Goal: Task Accomplishment & Management: Complete application form

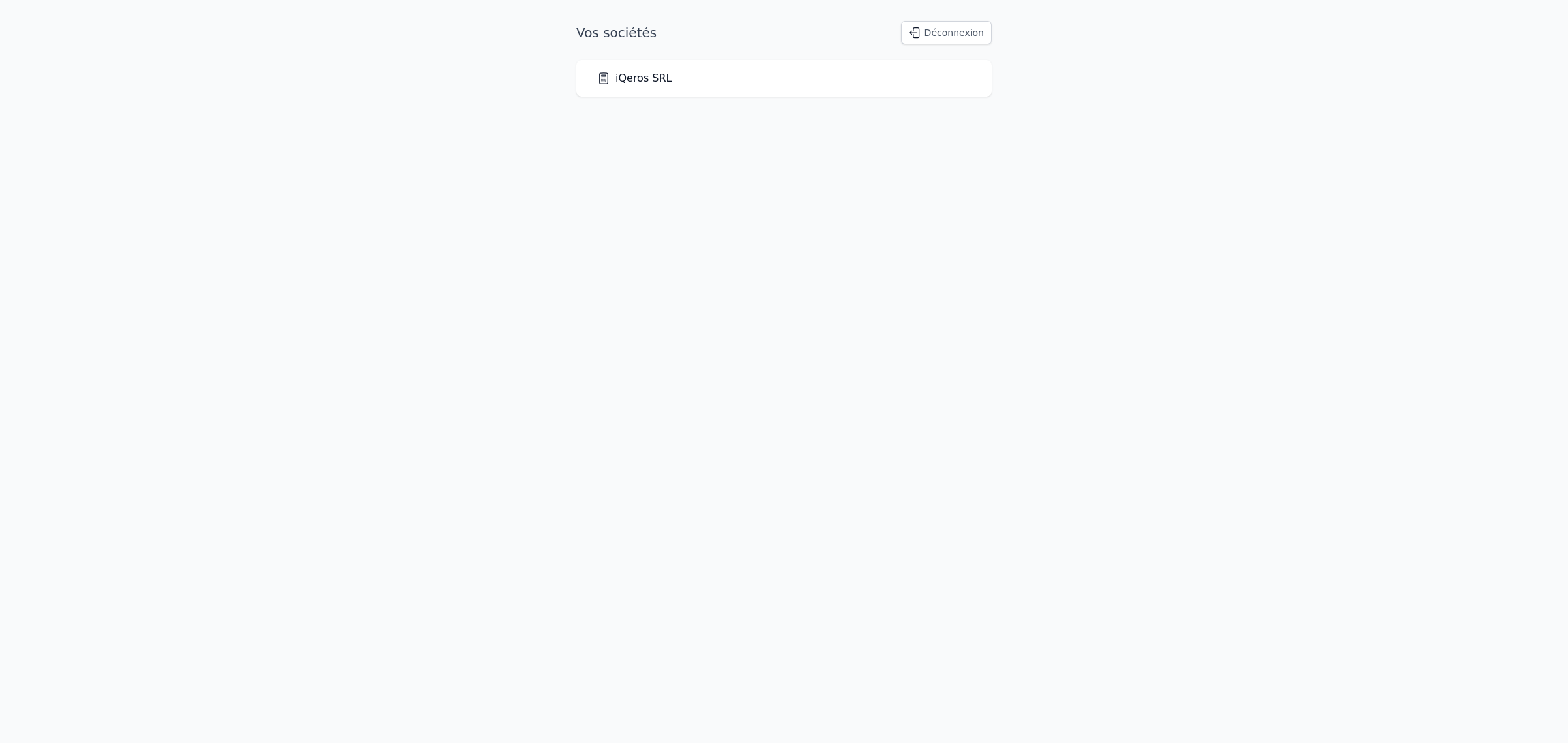
click at [646, 86] on link "iQeros SRL" at bounding box center [634, 78] width 75 height 16
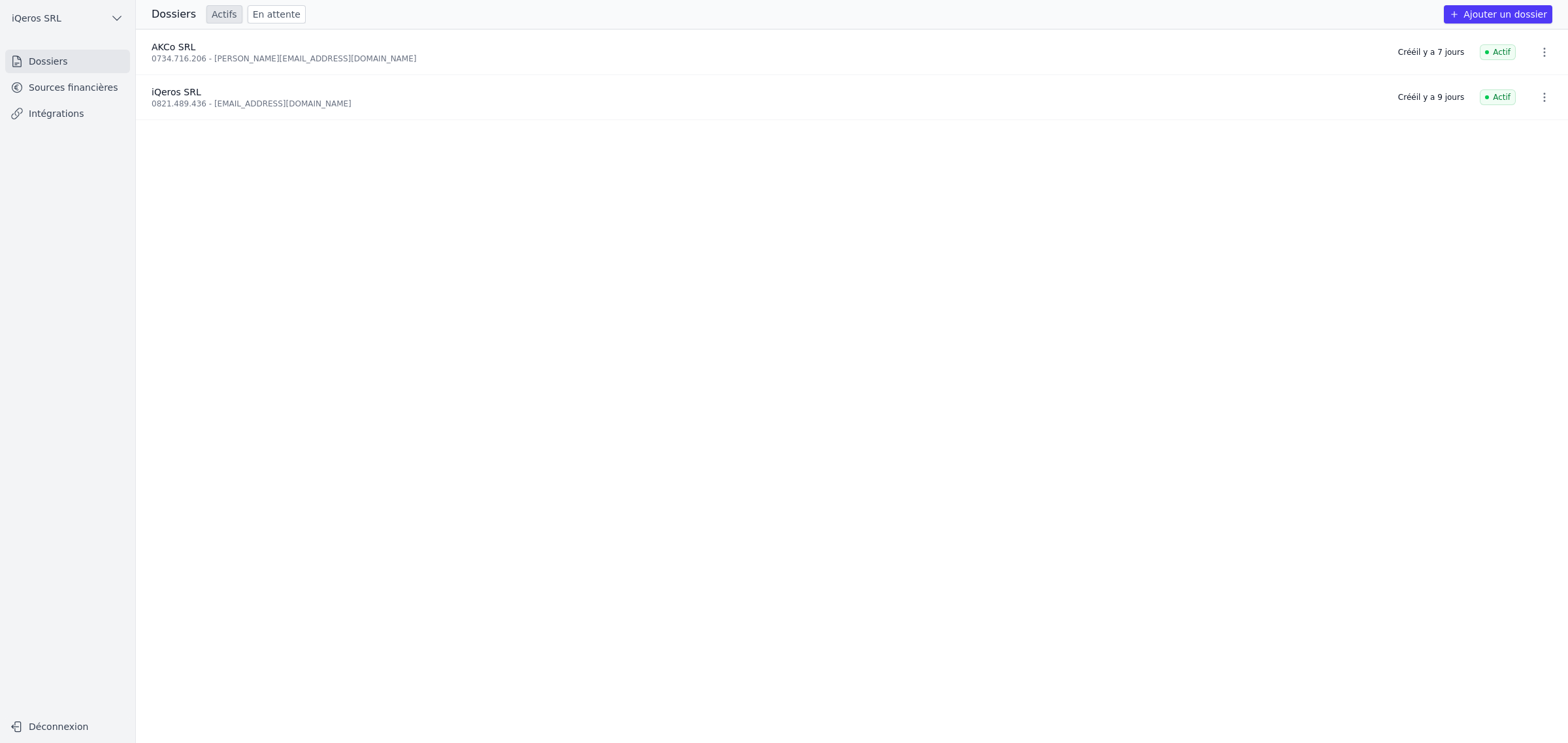
click at [1459, 19] on button "Ajouter un dossier" at bounding box center [1497, 14] width 109 height 19
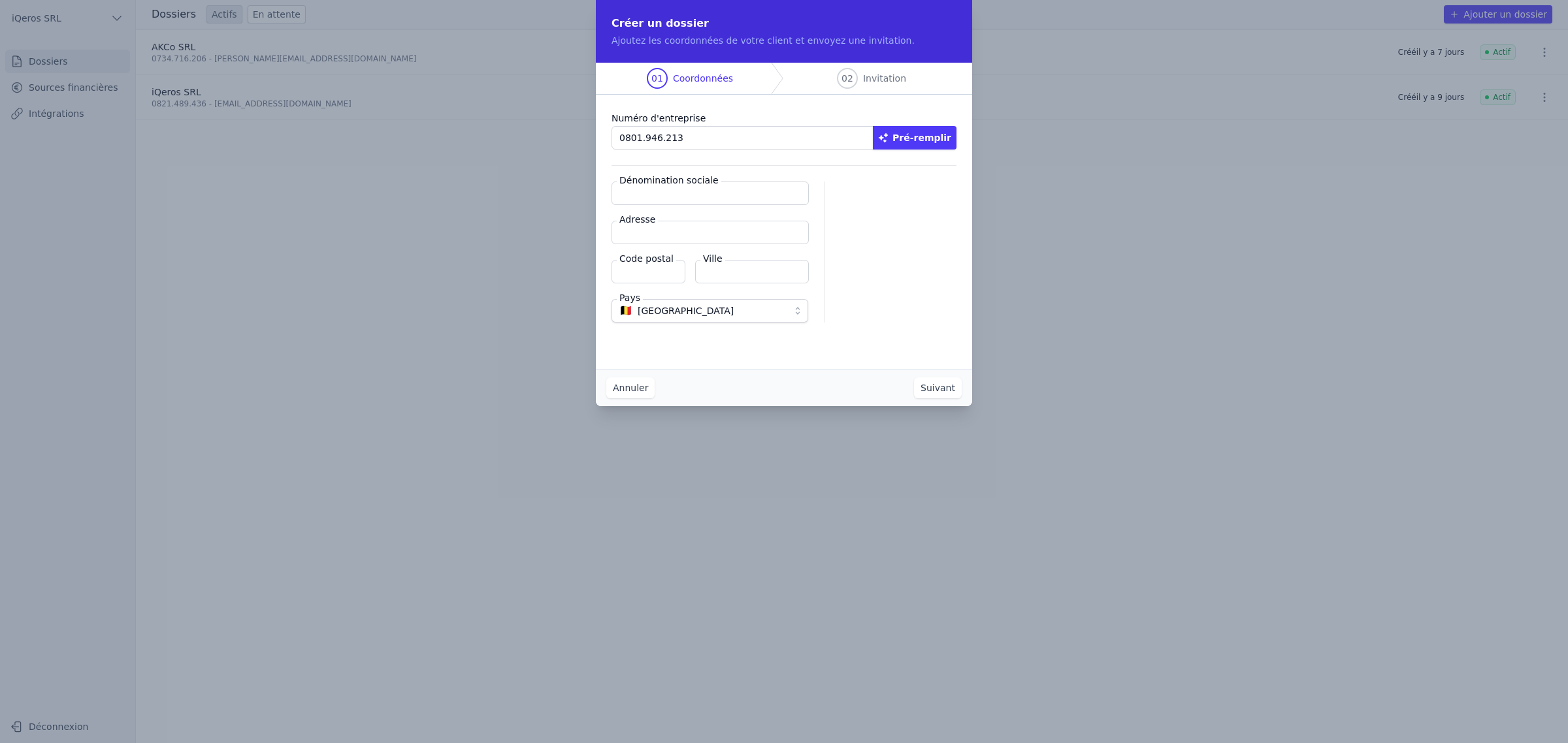
type input "0801.946.213"
click at [942, 150] on button "Pré-remplir" at bounding box center [914, 138] width 83 height 24
type input "NASSAX SRL"
type input "[STREET_ADDRESS]"
type input "5501"
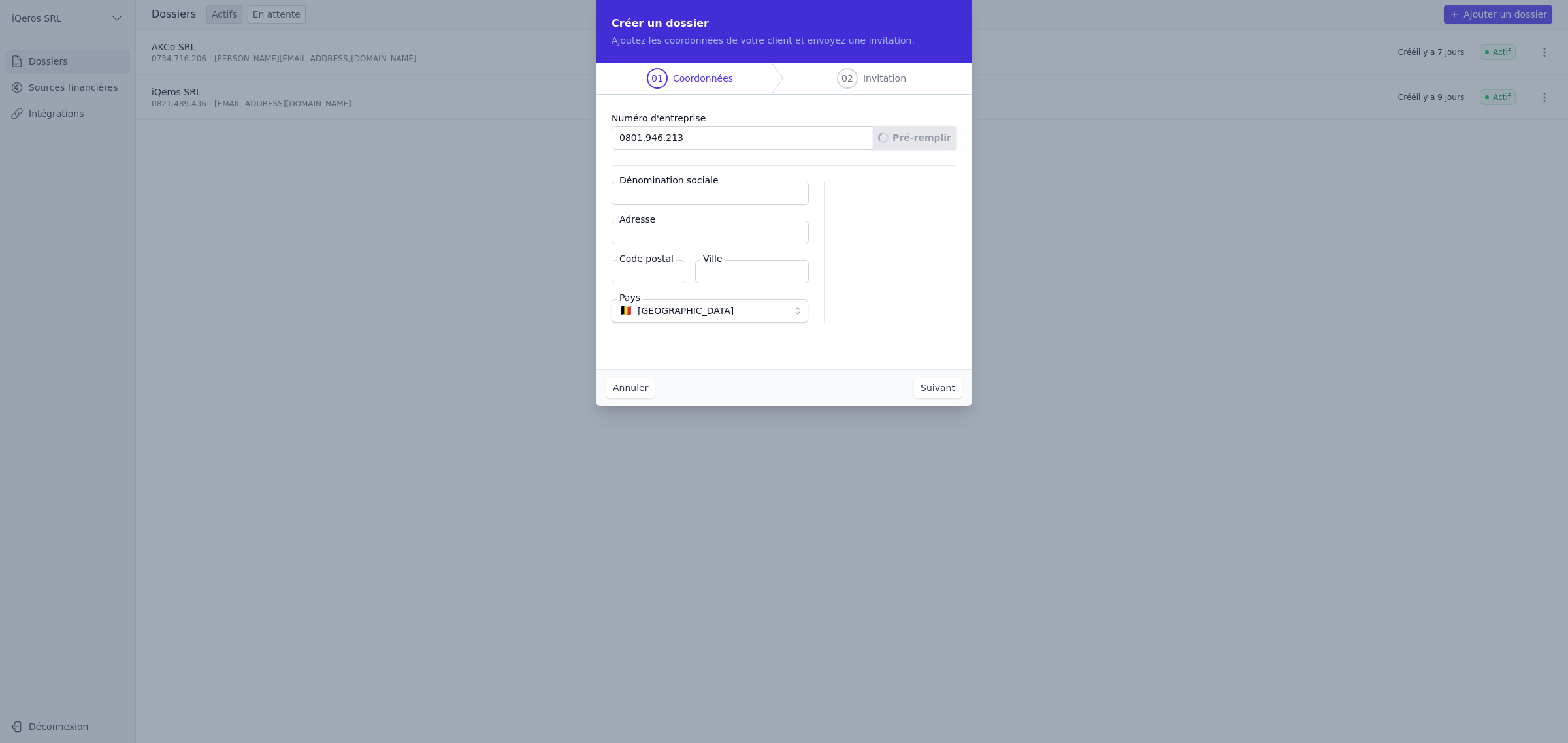
type input "Dinant"
click at [962, 398] on button "Suivant" at bounding box center [938, 388] width 48 height 21
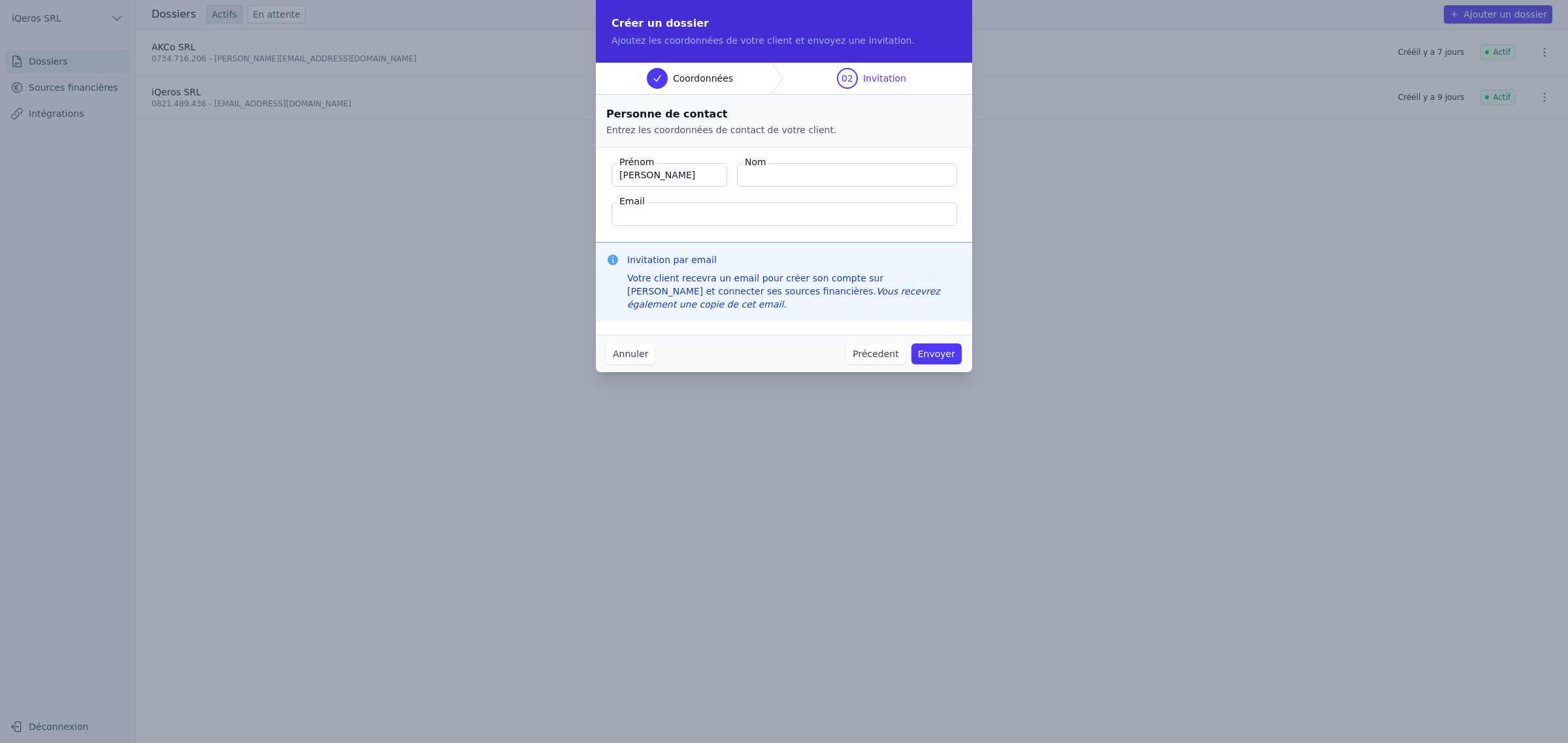
type input "[PERSON_NAME]"
type input "Choukart"
type input "[EMAIL_ADDRESS][DOMAIN_NAME]"
click at [912, 343] on button "Envoyer" at bounding box center [937, 353] width 50 height 21
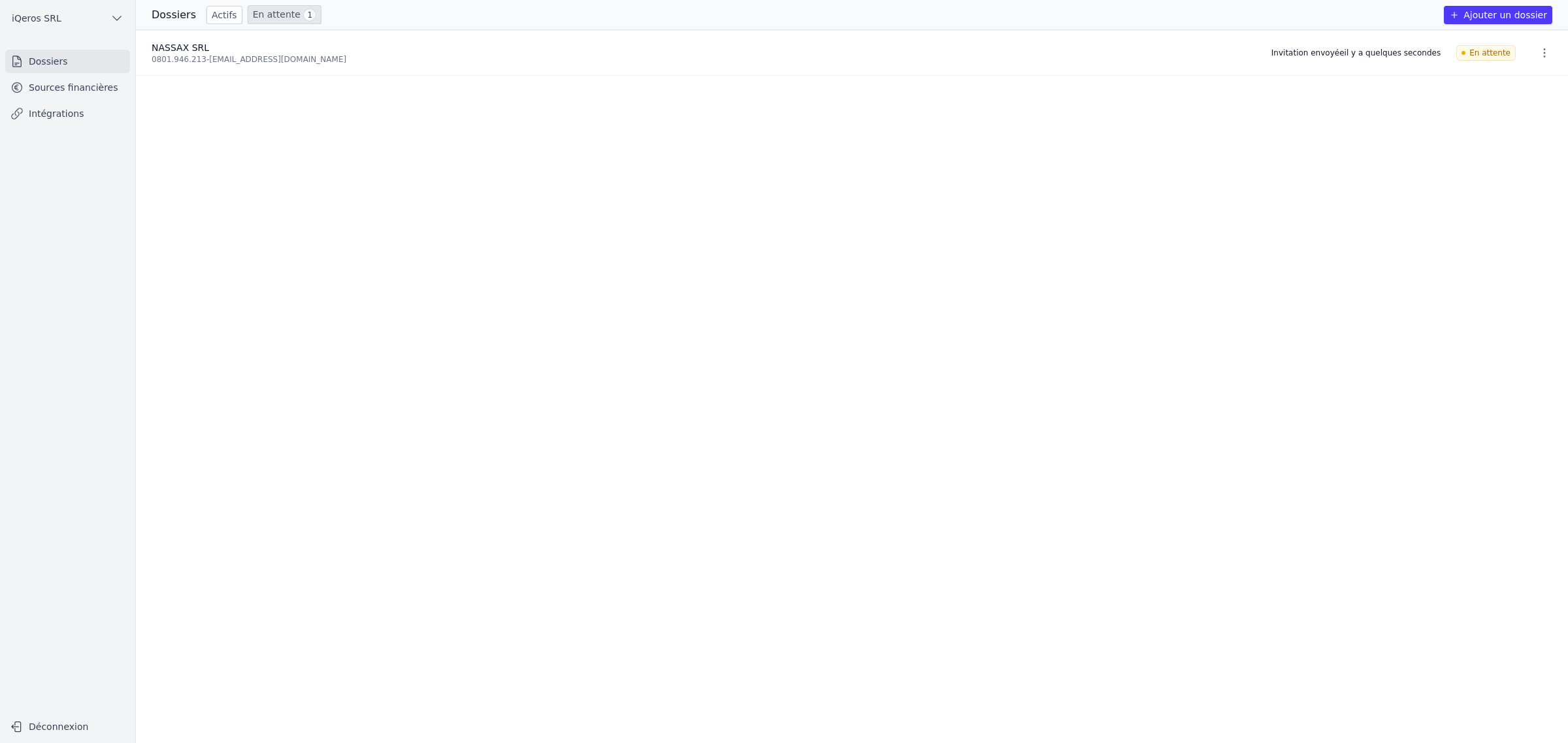
click at [271, 54] on div "NASSAX SRL" at bounding box center [704, 48] width 1104 height 13
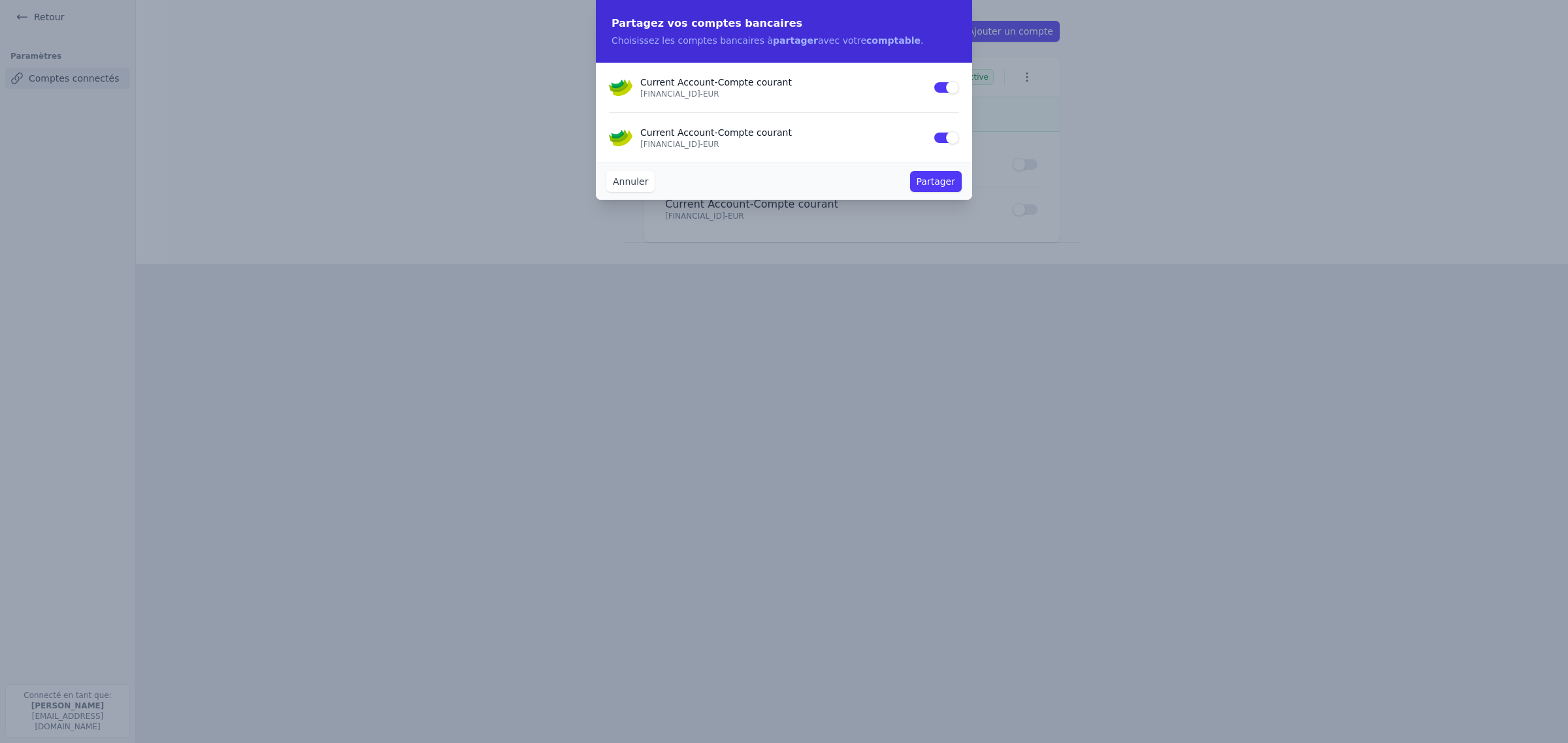
click at [606, 192] on button "Annuler" at bounding box center [630, 181] width 48 height 21
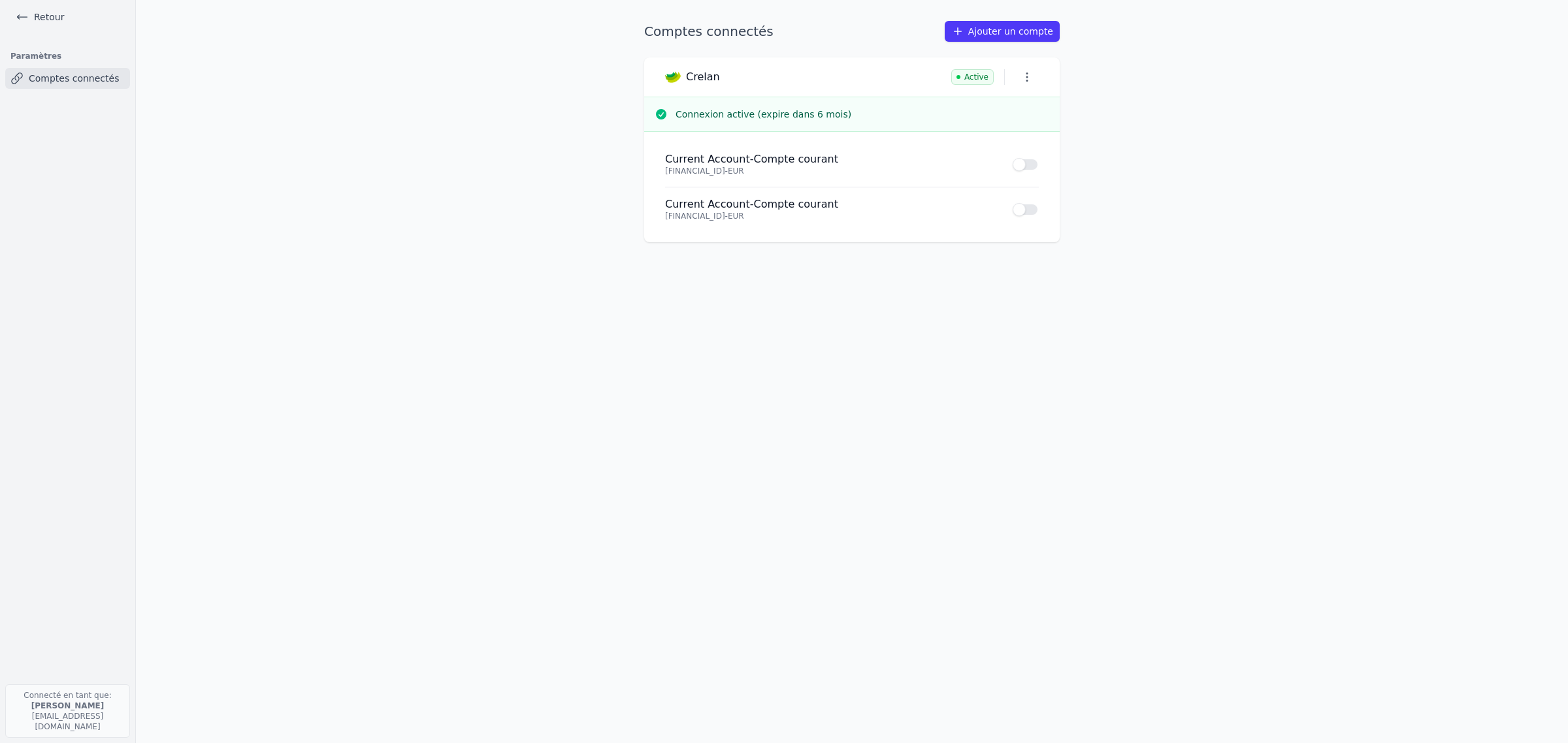
click at [23, 21] on icon at bounding box center [23, 17] width 13 height 13
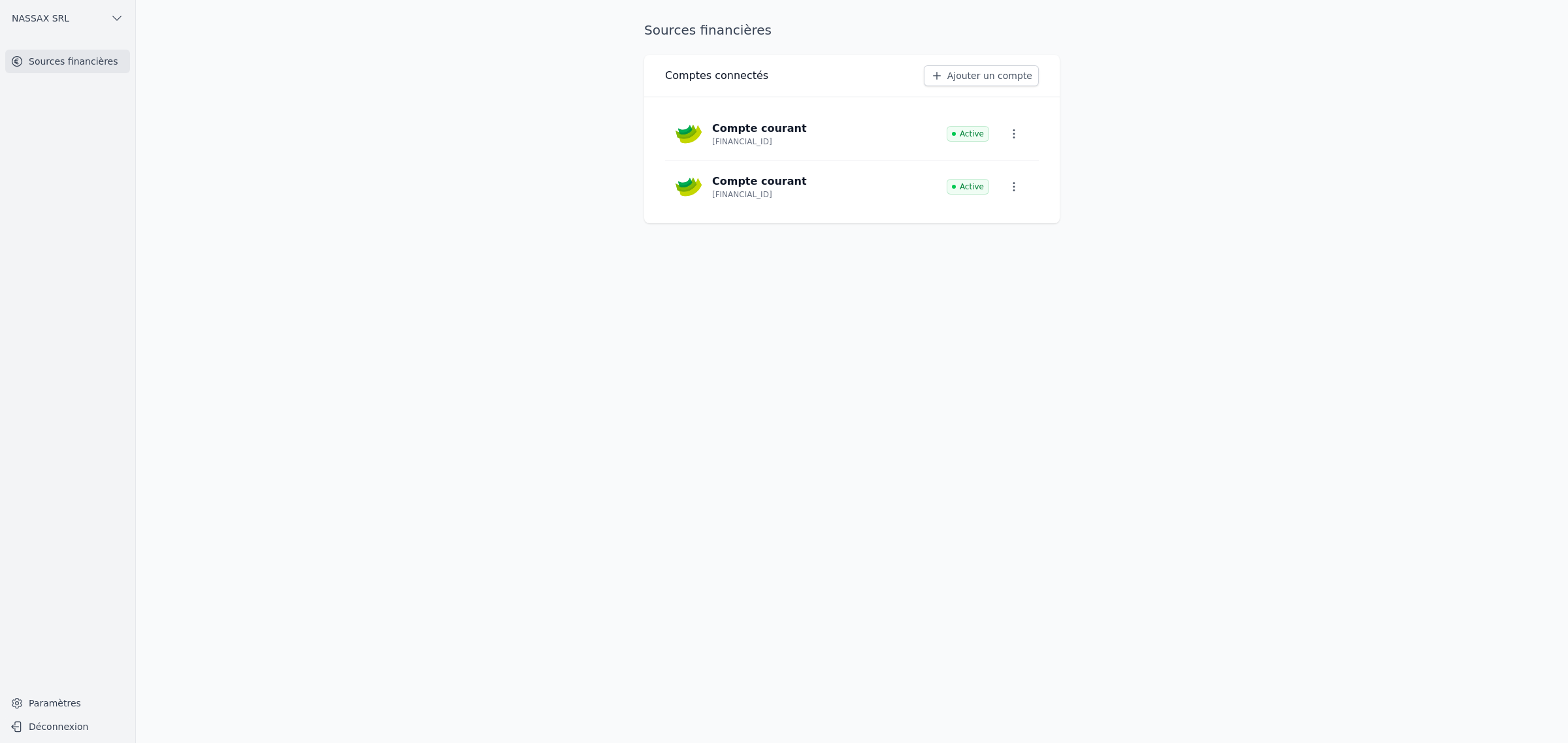
click at [47, 19] on span "NASSAX SRL" at bounding box center [40, 19] width 57 height 13
click at [74, 83] on link "iQeros SRL" at bounding box center [93, 77] width 92 height 26
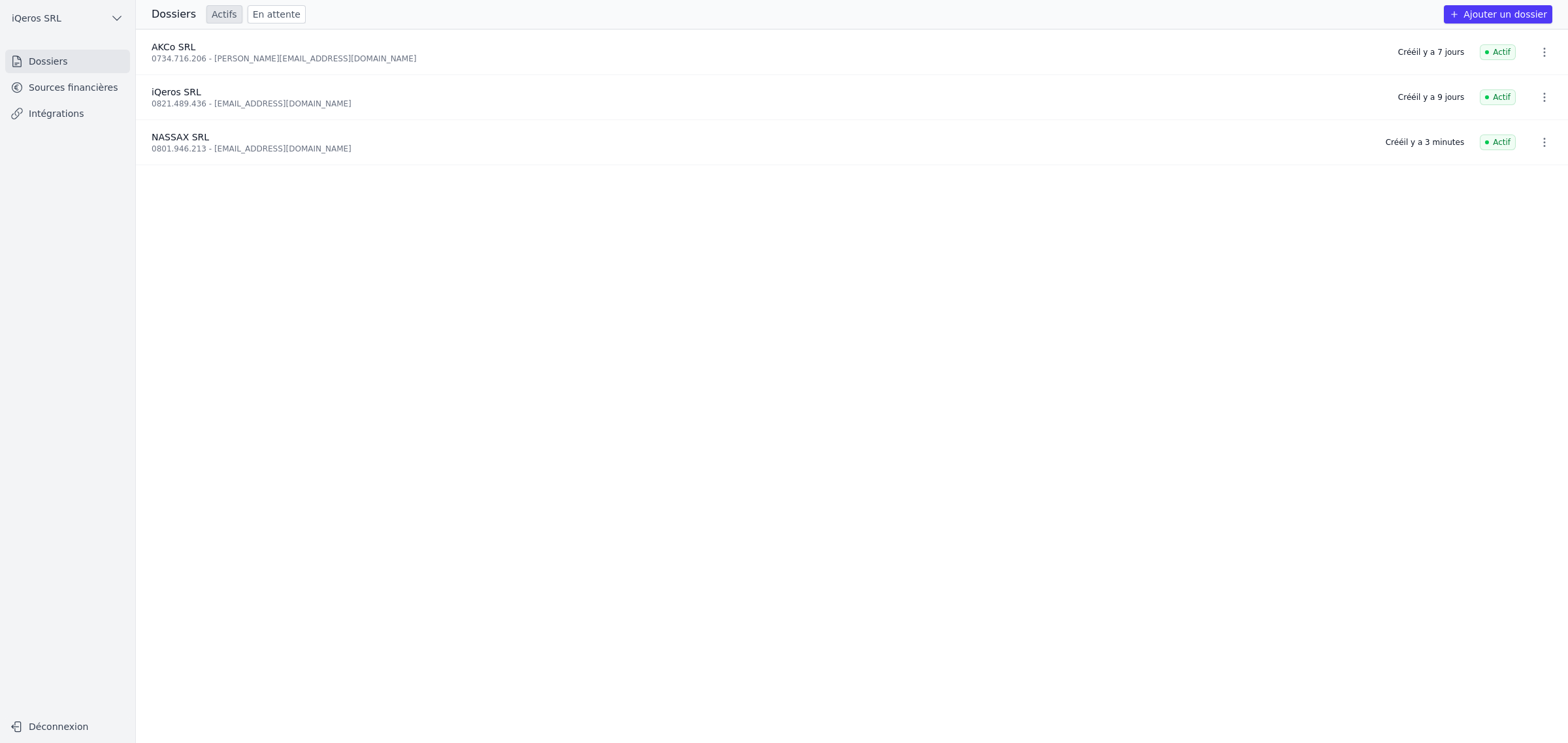
click at [189, 154] on div "0801.946.213 - [EMAIL_ADDRESS][DOMAIN_NAME]" at bounding box center [761, 149] width 1219 height 10
click at [198, 154] on div "0801.946.213 - [EMAIL_ADDRESS][DOMAIN_NAME]" at bounding box center [761, 149] width 1219 height 10
click at [196, 13] on h3 "Dossiers" at bounding box center [173, 14] width 45 height 16
click at [98, 92] on link "Sources financières" at bounding box center [67, 88] width 125 height 24
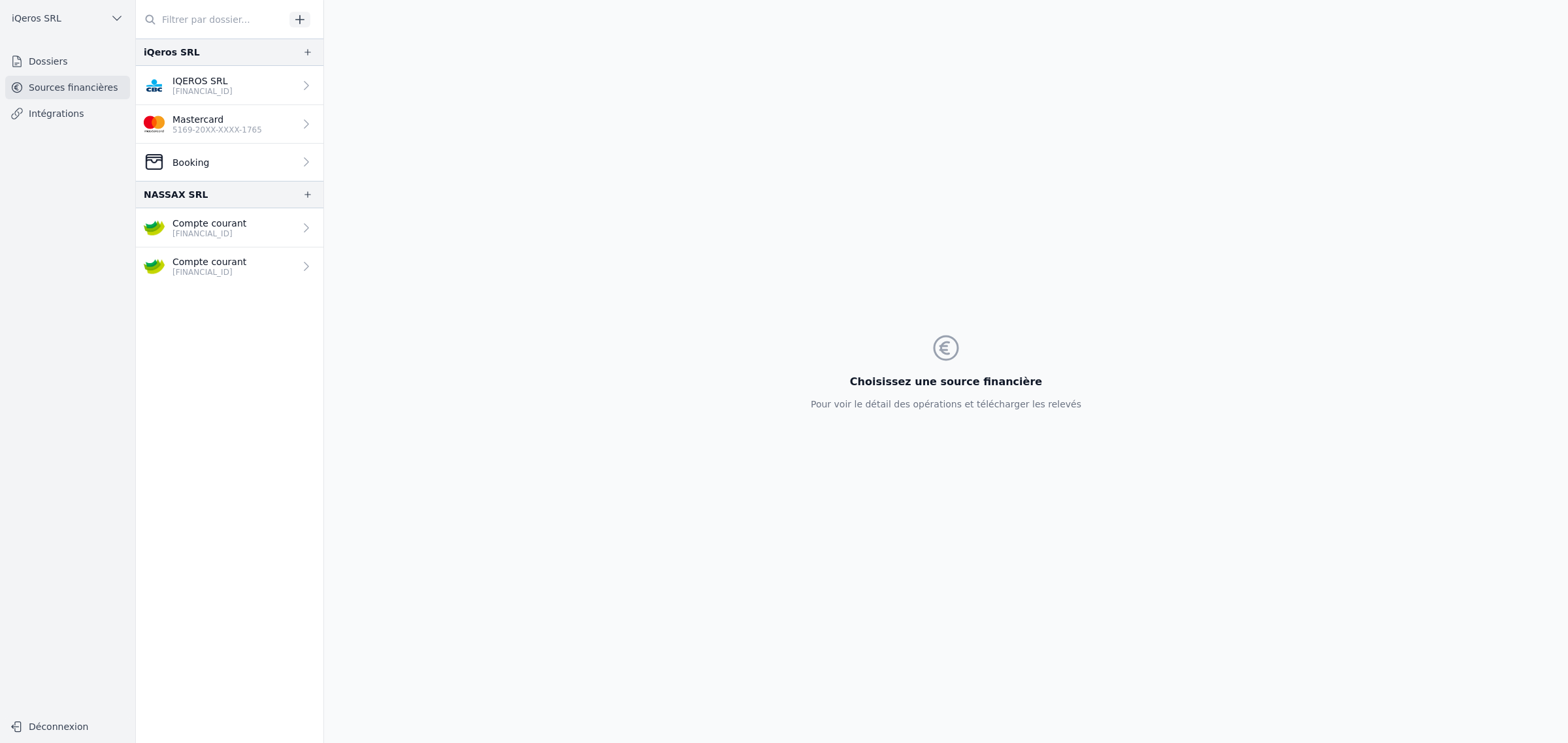
click at [247, 239] on p "[FINANCIAL_ID]" at bounding box center [210, 234] width 74 height 10
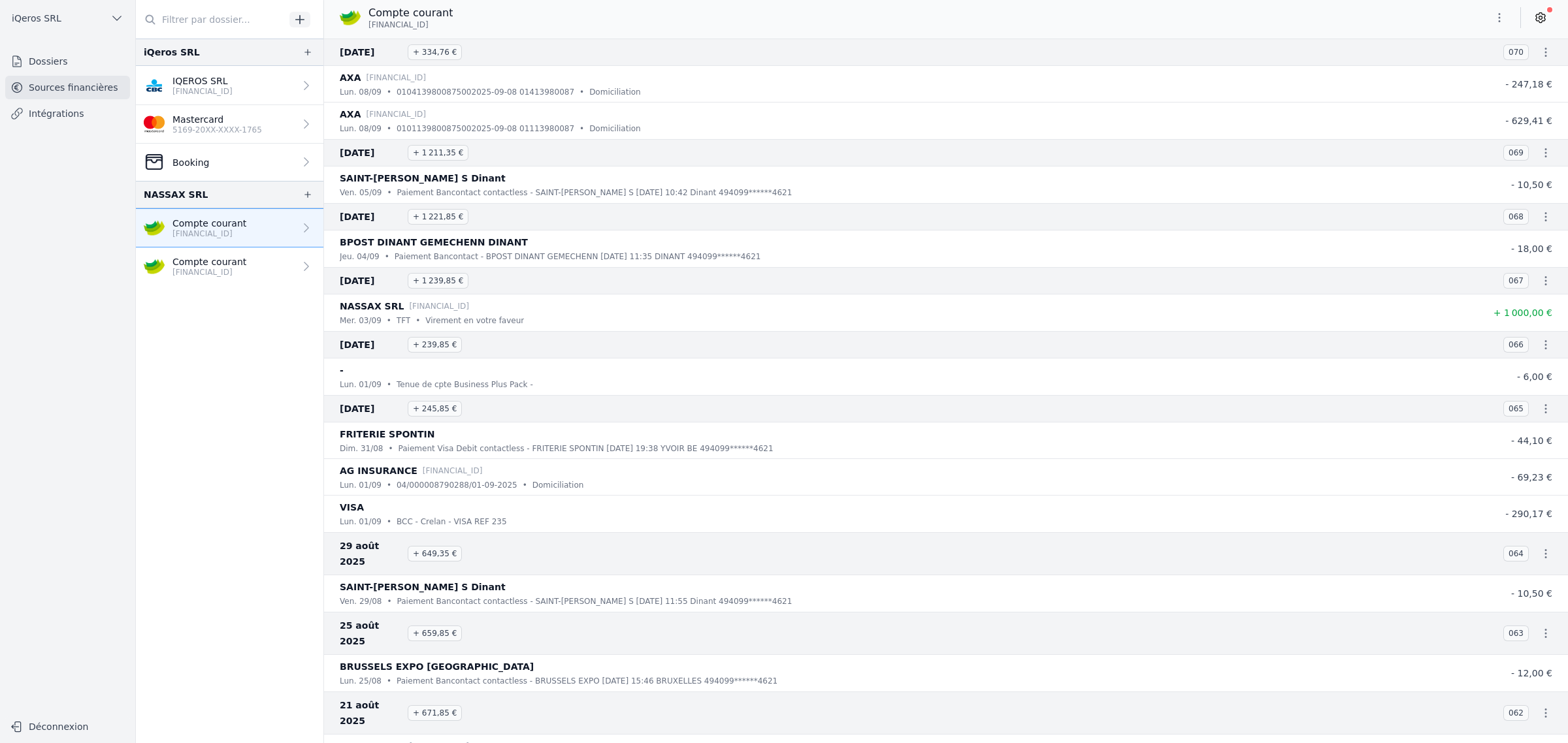
click at [247, 278] on p "[FINANCIAL_ID]" at bounding box center [210, 272] width 74 height 10
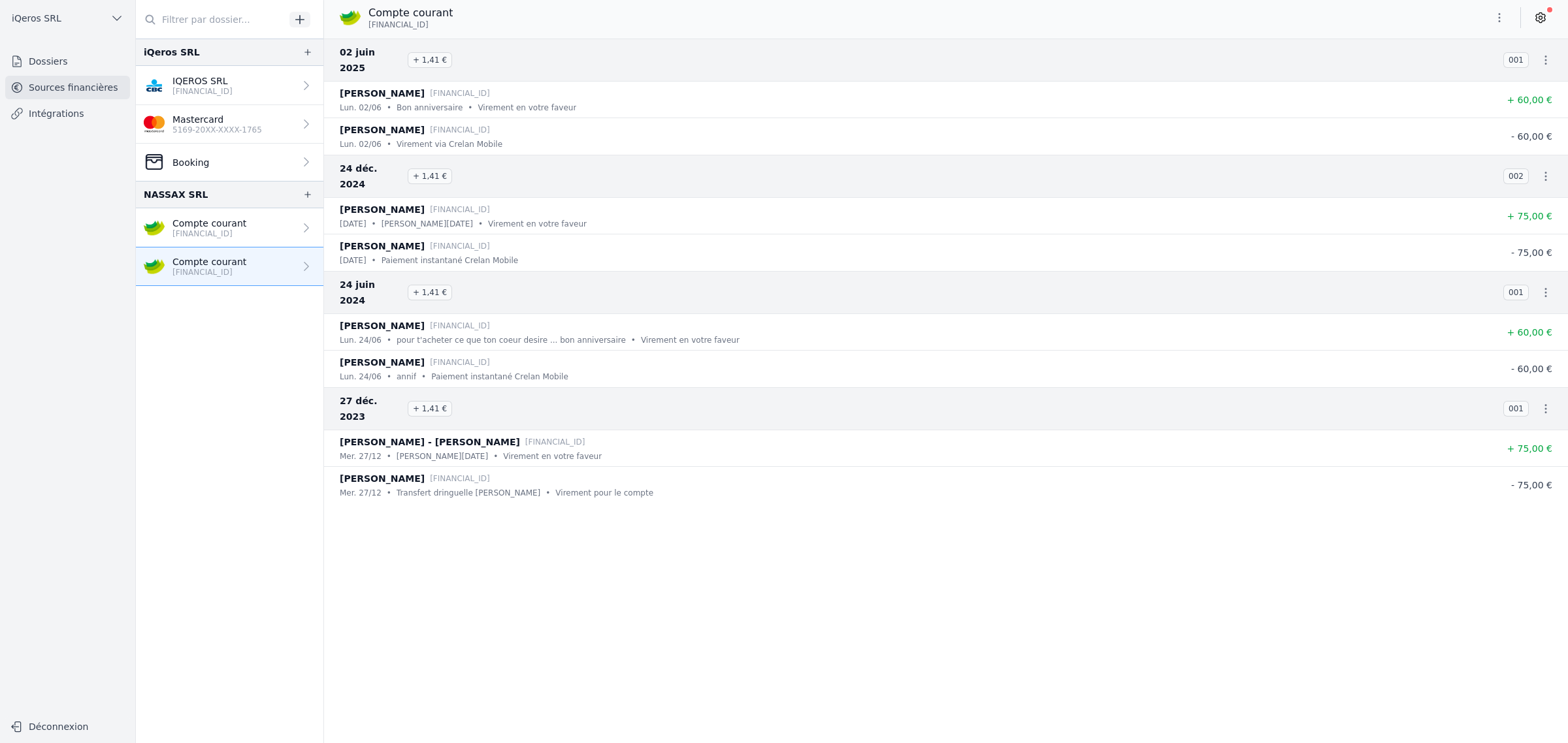
click at [313, 273] on icon at bounding box center [306, 267] width 13 height 13
click at [1493, 19] on icon "button" at bounding box center [1500, 18] width 13 height 13
click at [1447, 105] on button "Supprimer" at bounding box center [1450, 97] width 94 height 24
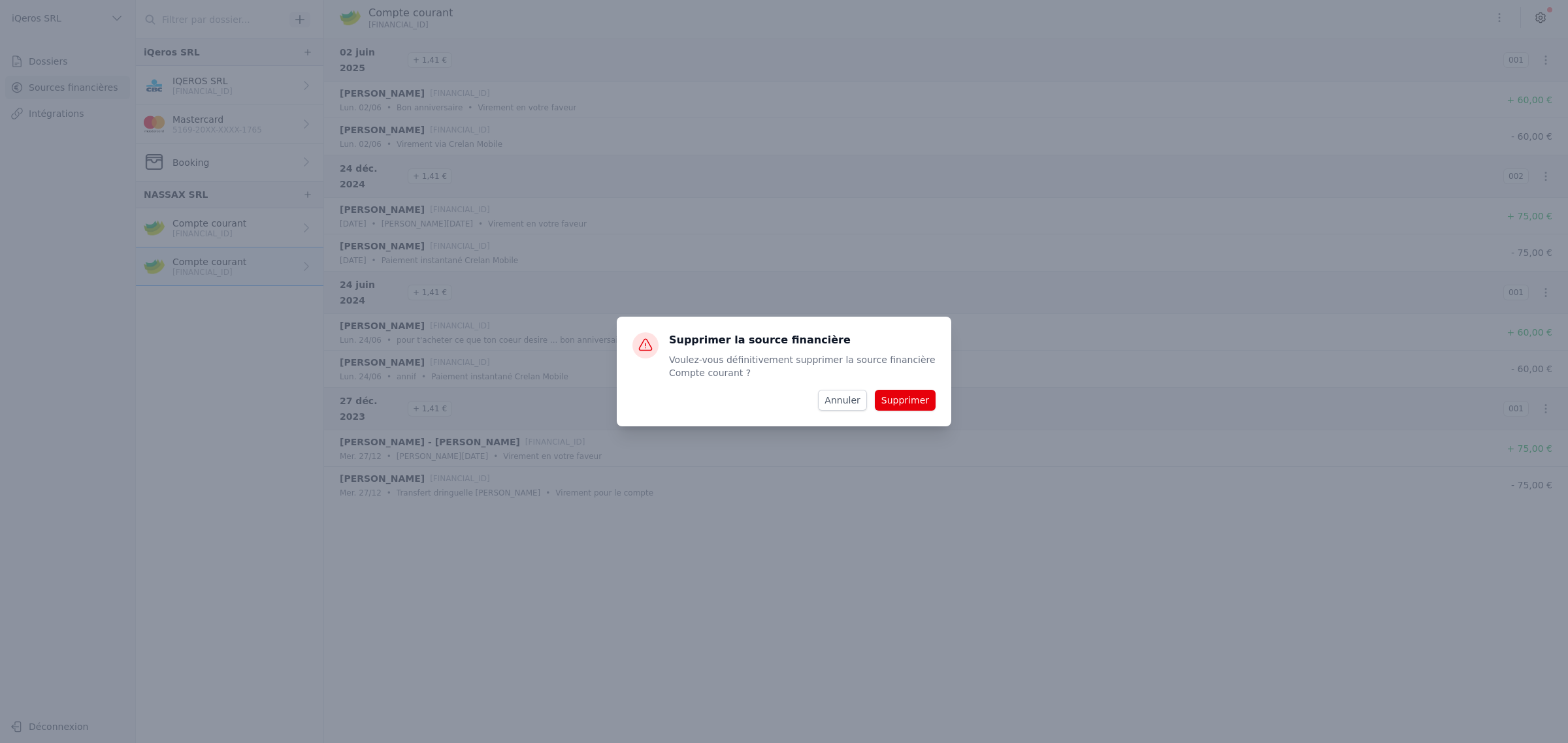
click at [906, 403] on button "Supprimer" at bounding box center [905, 400] width 61 height 21
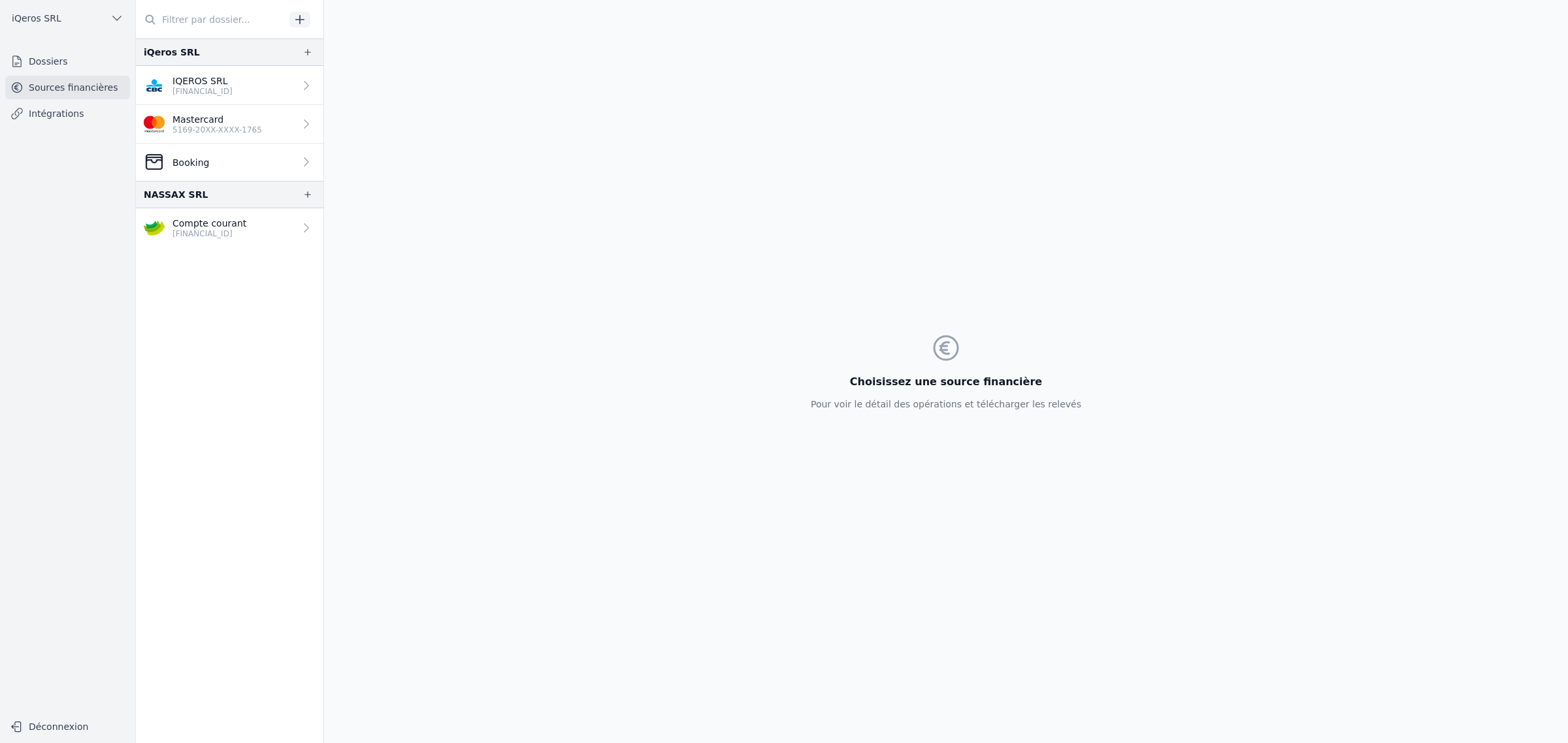
click at [293, 247] on link "Compte courant [FINANCIAL_ID]" at bounding box center [229, 228] width 188 height 40
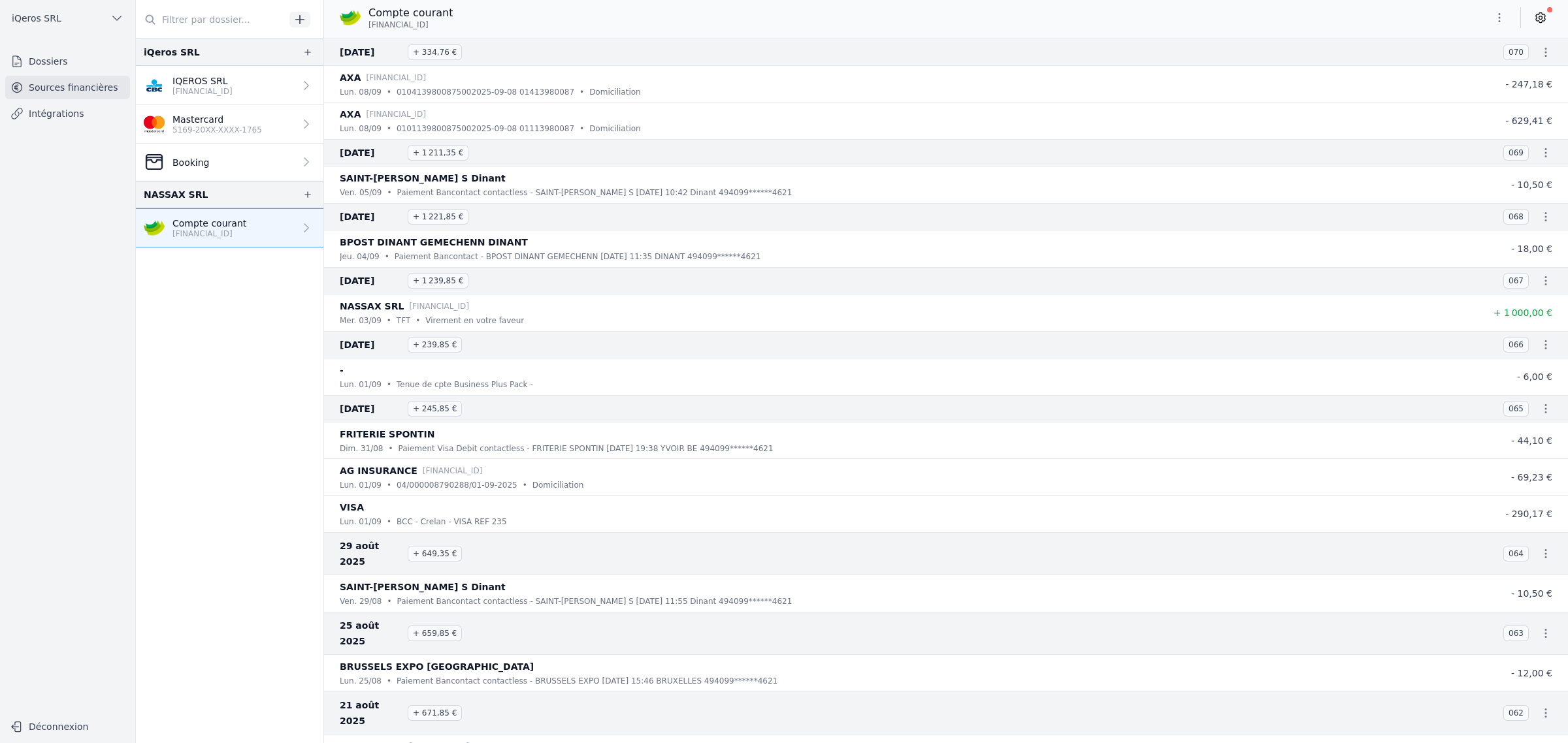
click at [1536, 23] on icon at bounding box center [1540, 19] width 9 height 10
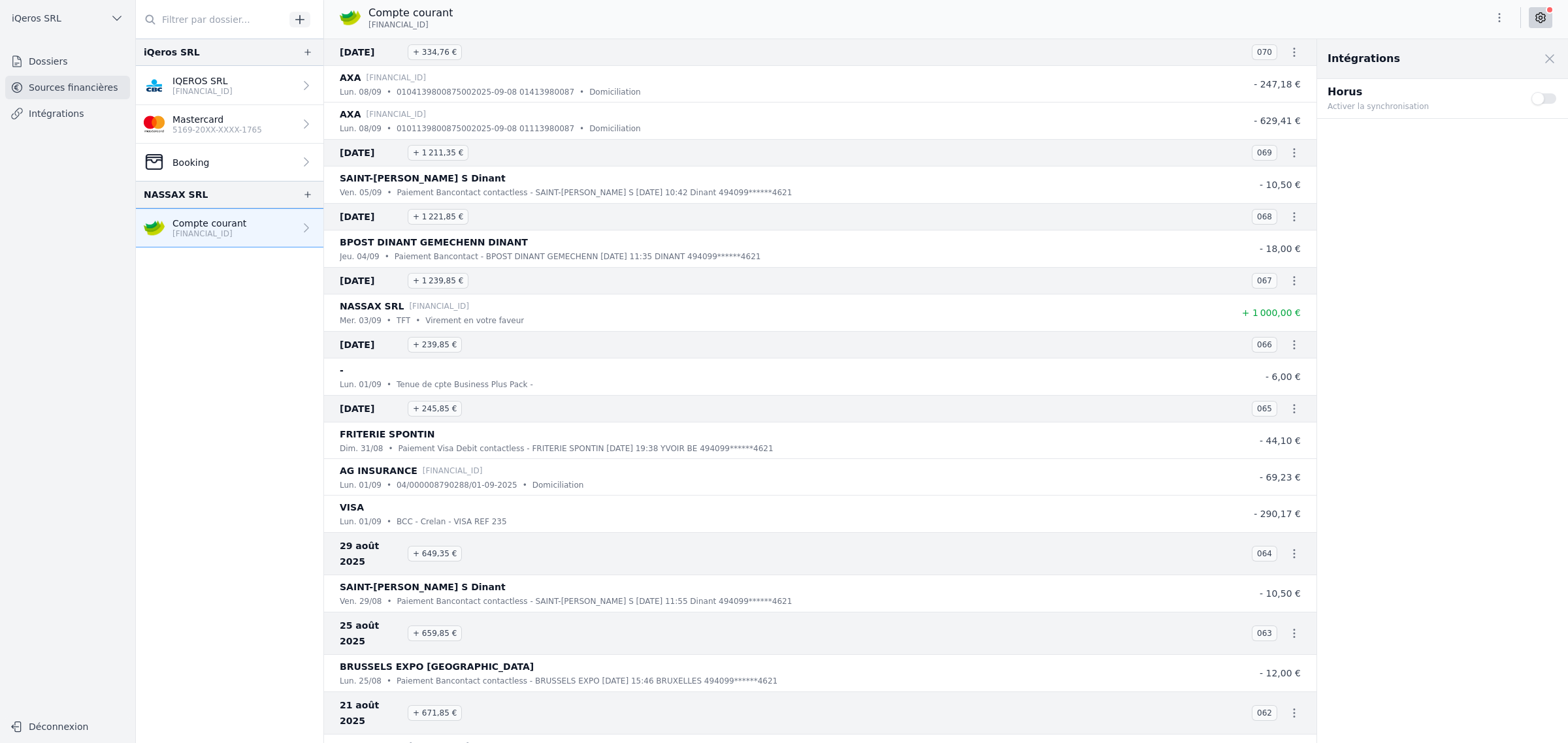
click at [1537, 105] on button "Use setting" at bounding box center [1544, 98] width 26 height 13
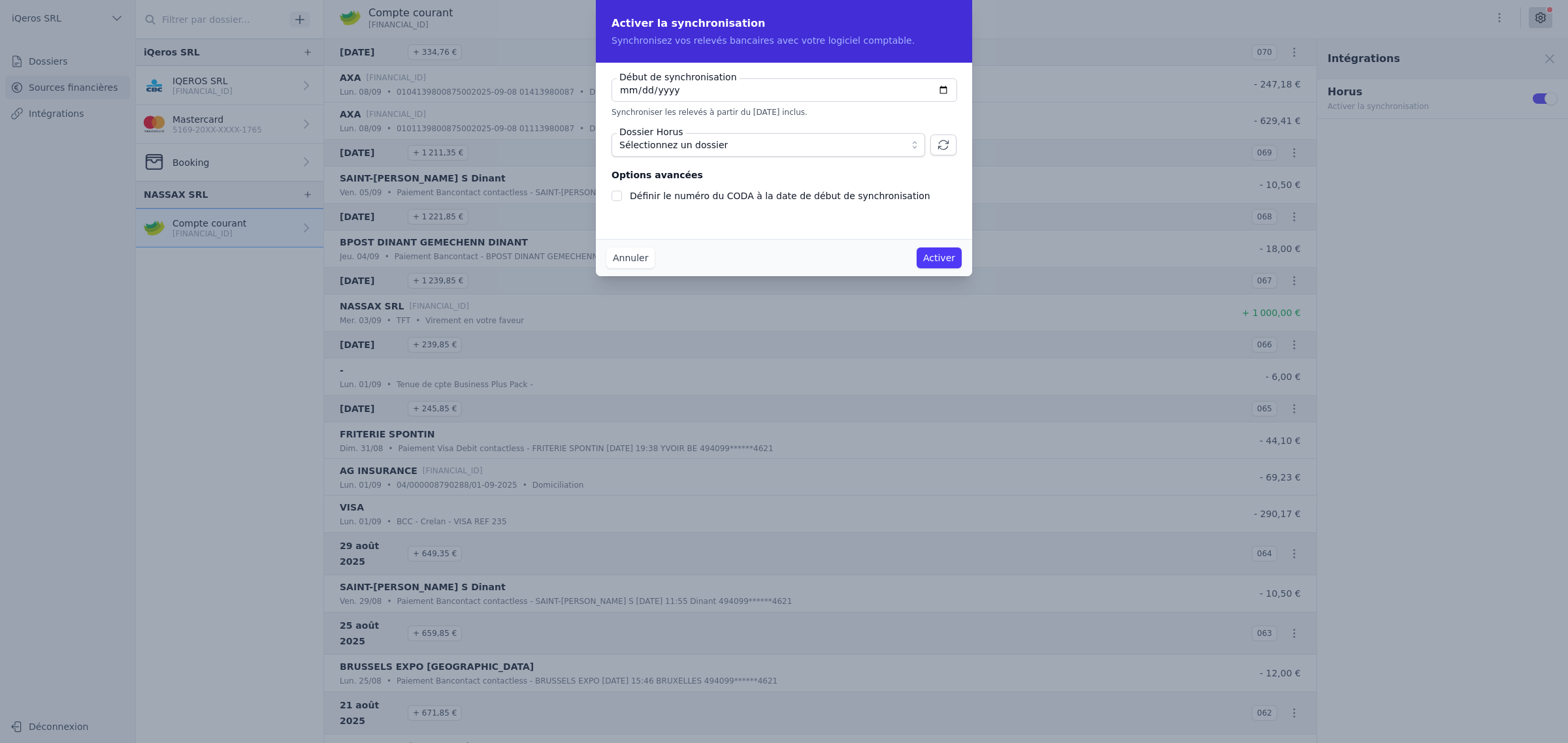
click at [613, 268] on button "Annuler" at bounding box center [630, 257] width 48 height 21
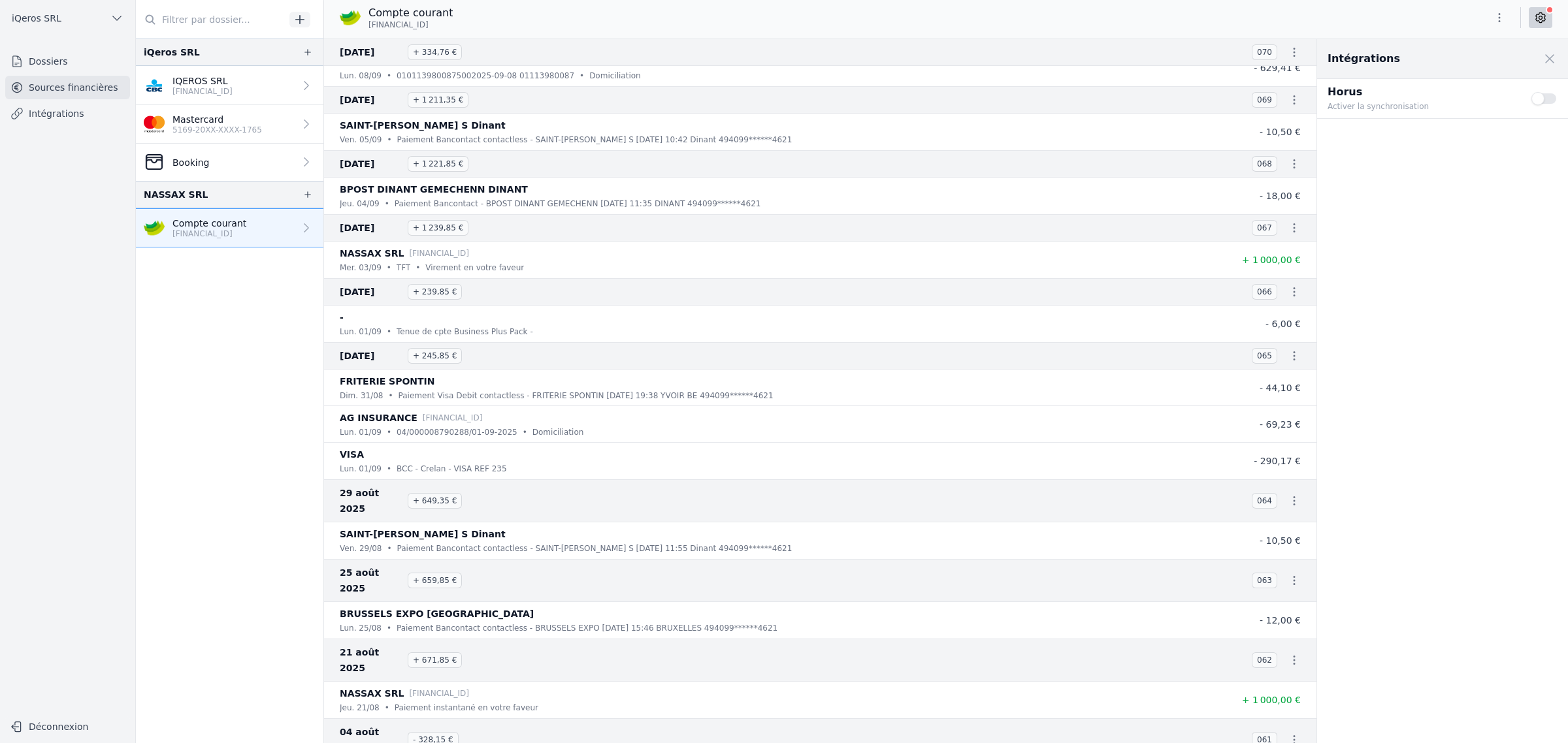
scroll to position [82, 0]
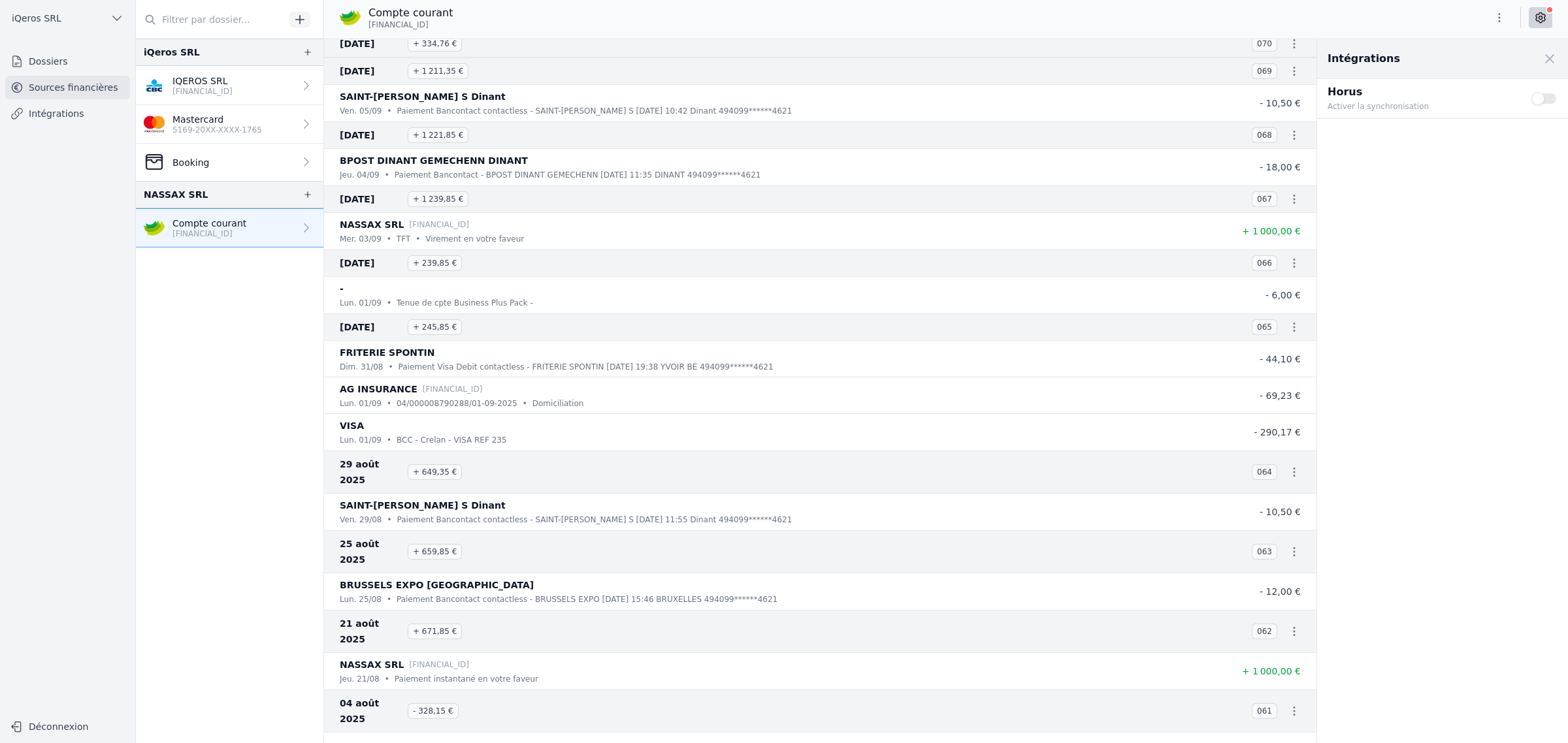
click at [1531, 105] on button "Use setting" at bounding box center [1544, 98] width 26 height 13
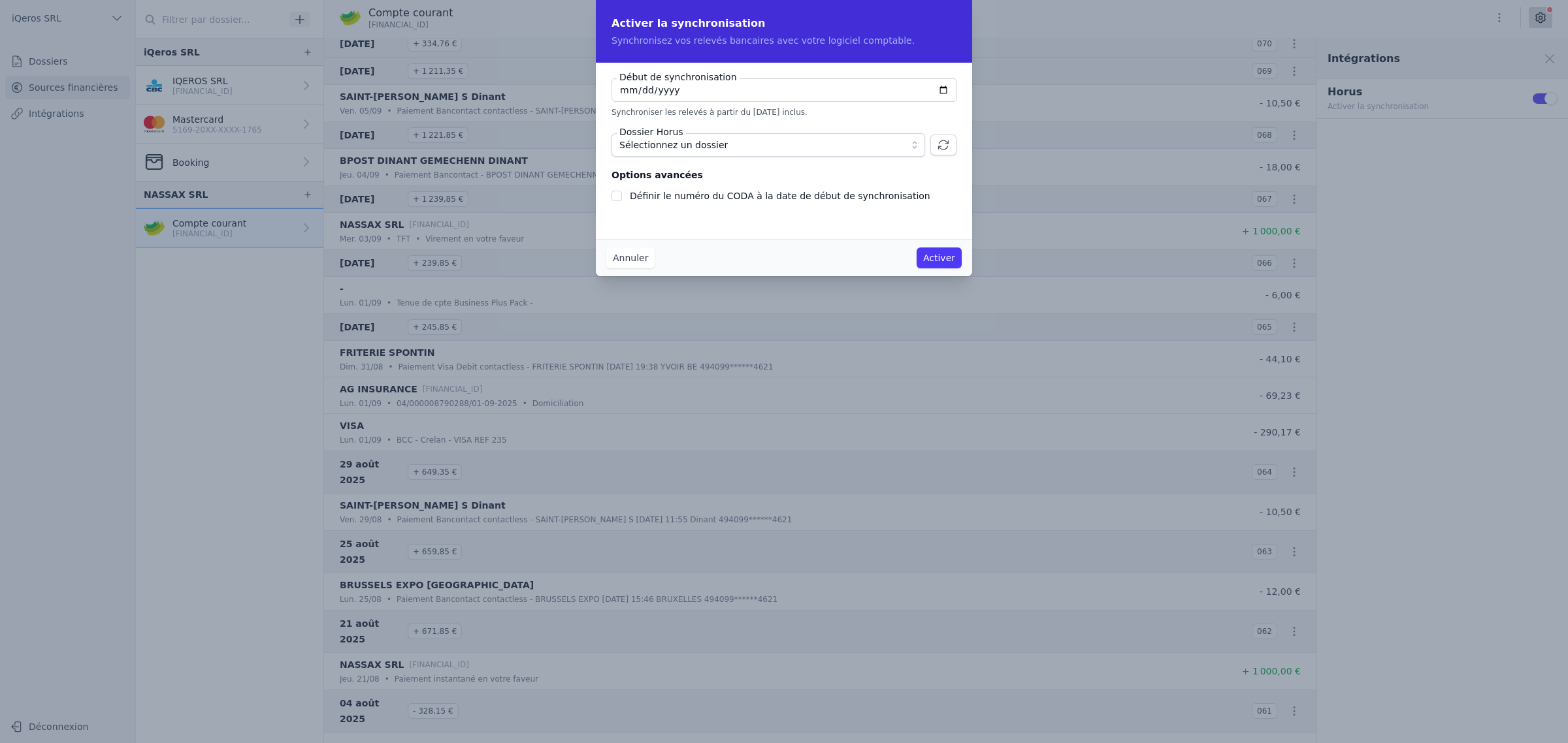
type input "[DATE]"
checkbox input "false"
type input "[DATE]"
click at [727, 153] on span "Sélectionnez un dossier" at bounding box center [759, 145] width 279 height 16
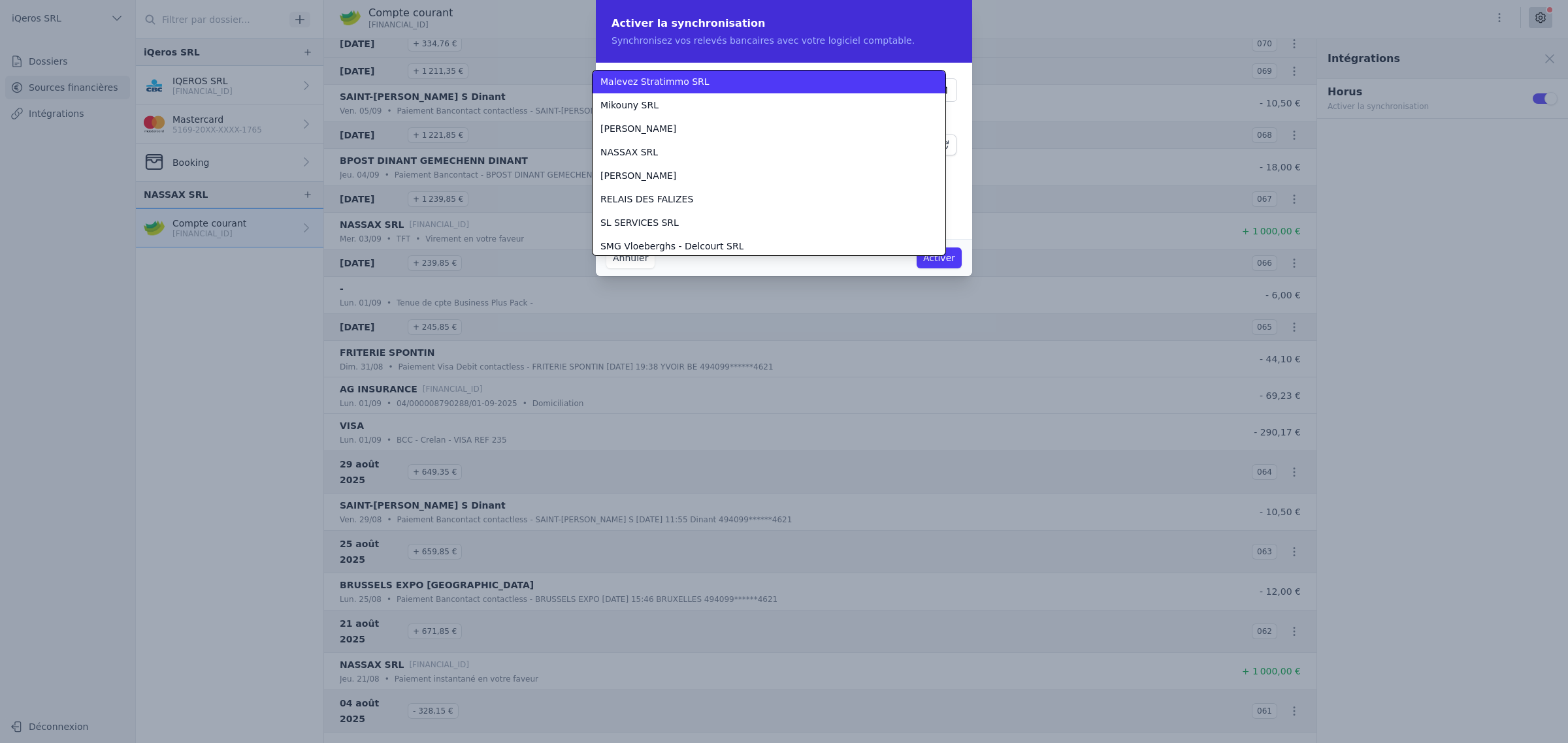
scroll to position [811, 0]
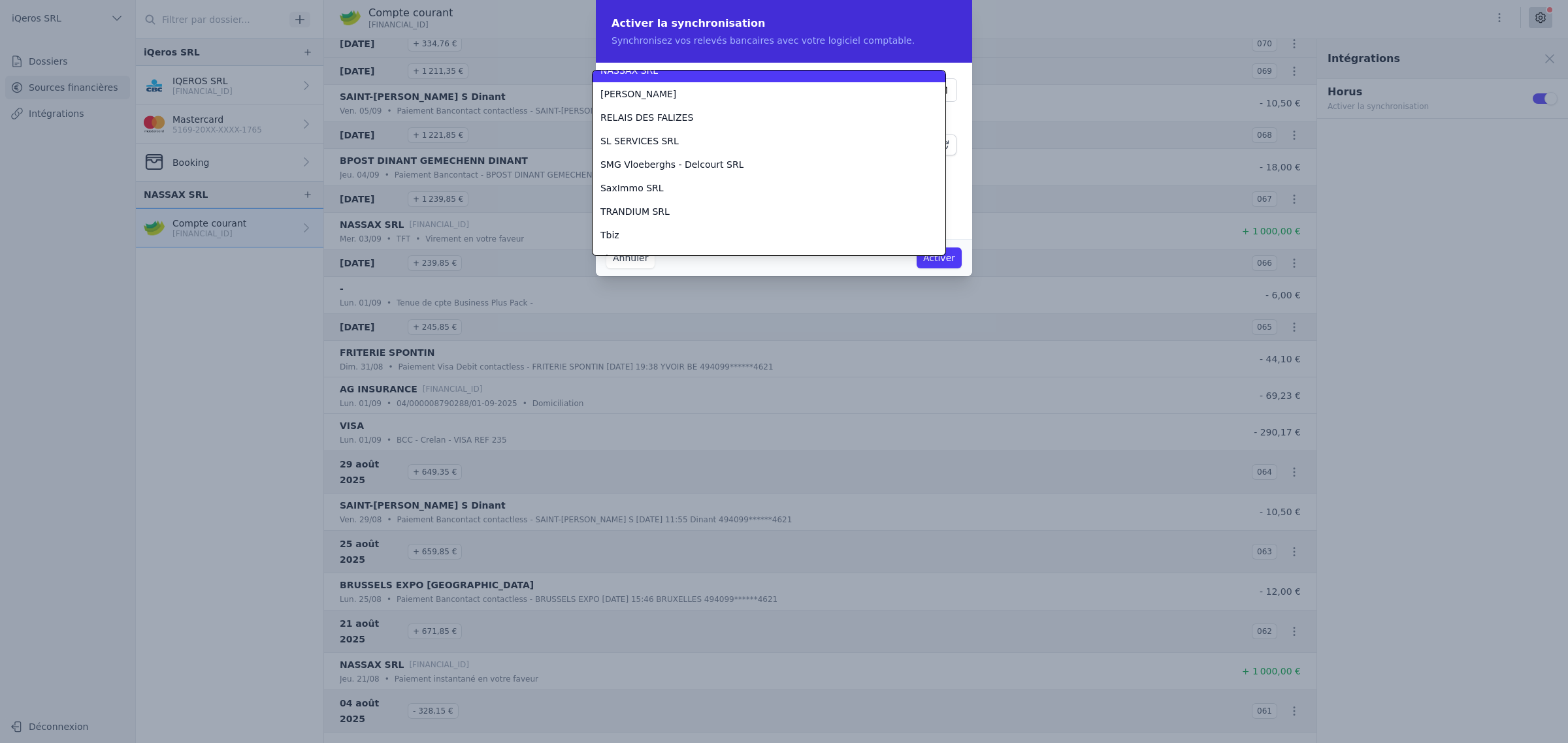
click at [644, 77] on span "NASSAX SRL" at bounding box center [629, 71] width 57 height 13
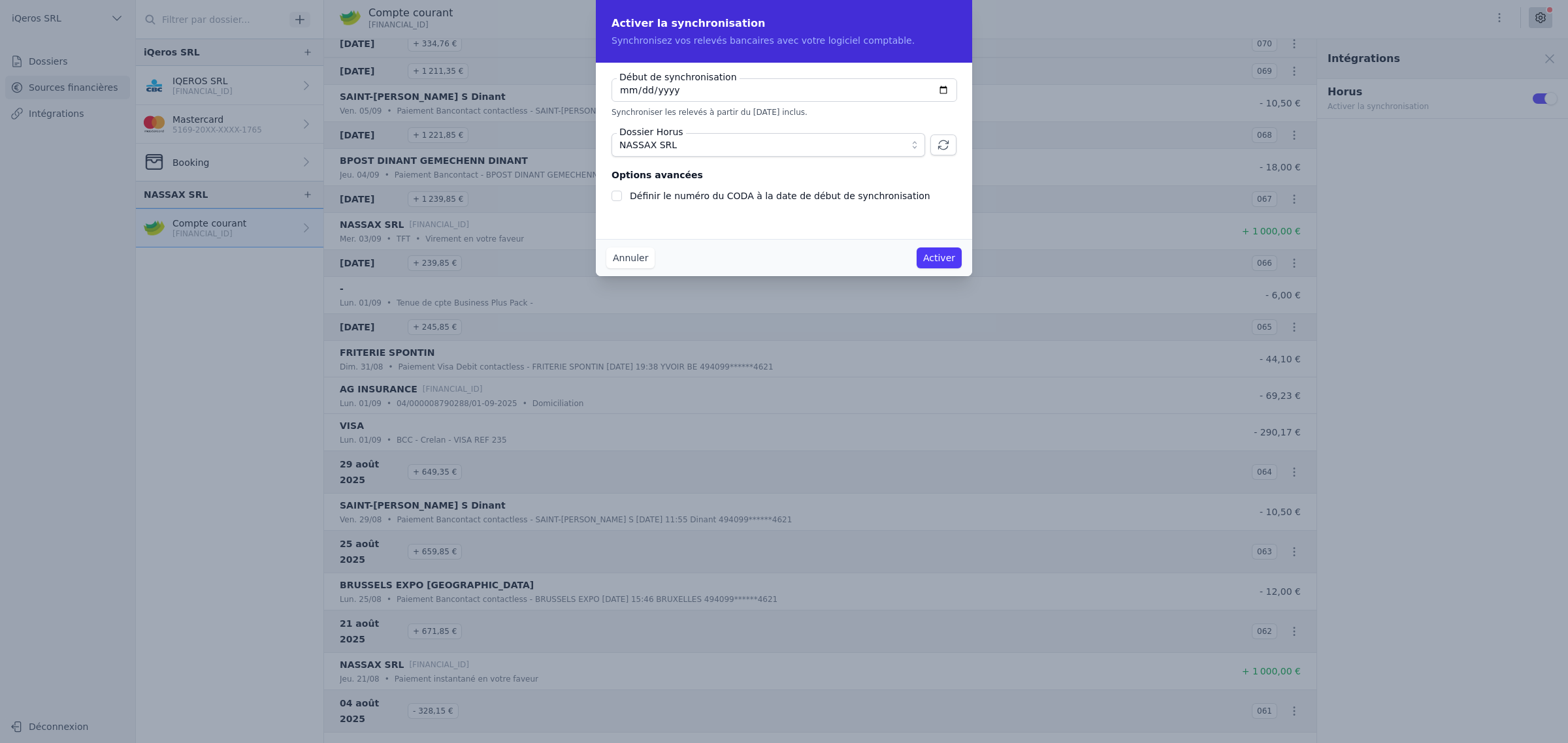
click at [677, 249] on div "Annuler Activer" at bounding box center [784, 257] width 376 height 37
click at [958, 268] on button "Activer" at bounding box center [939, 257] width 45 height 21
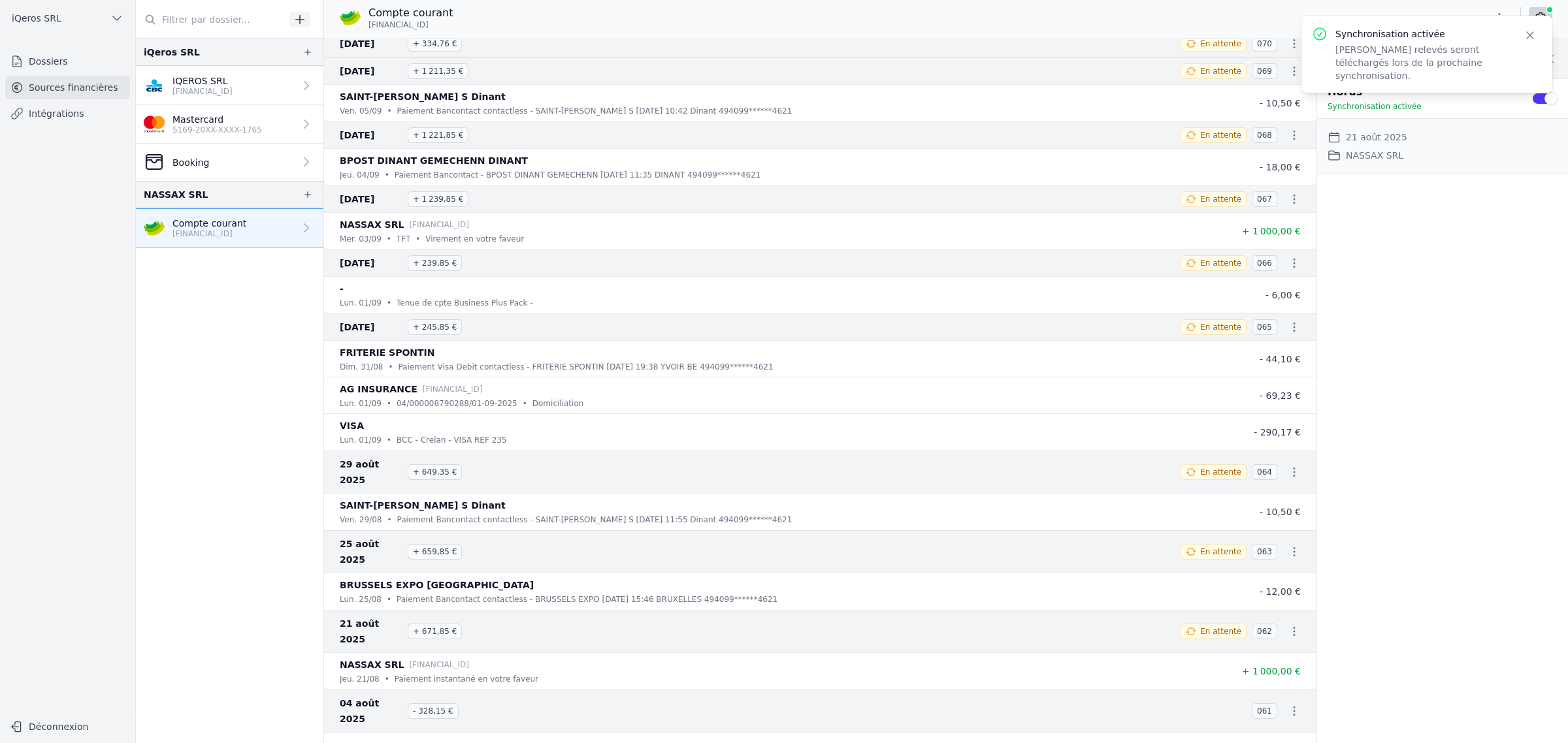
click at [1523, 40] on icon "button" at bounding box center [1530, 35] width 13 height 13
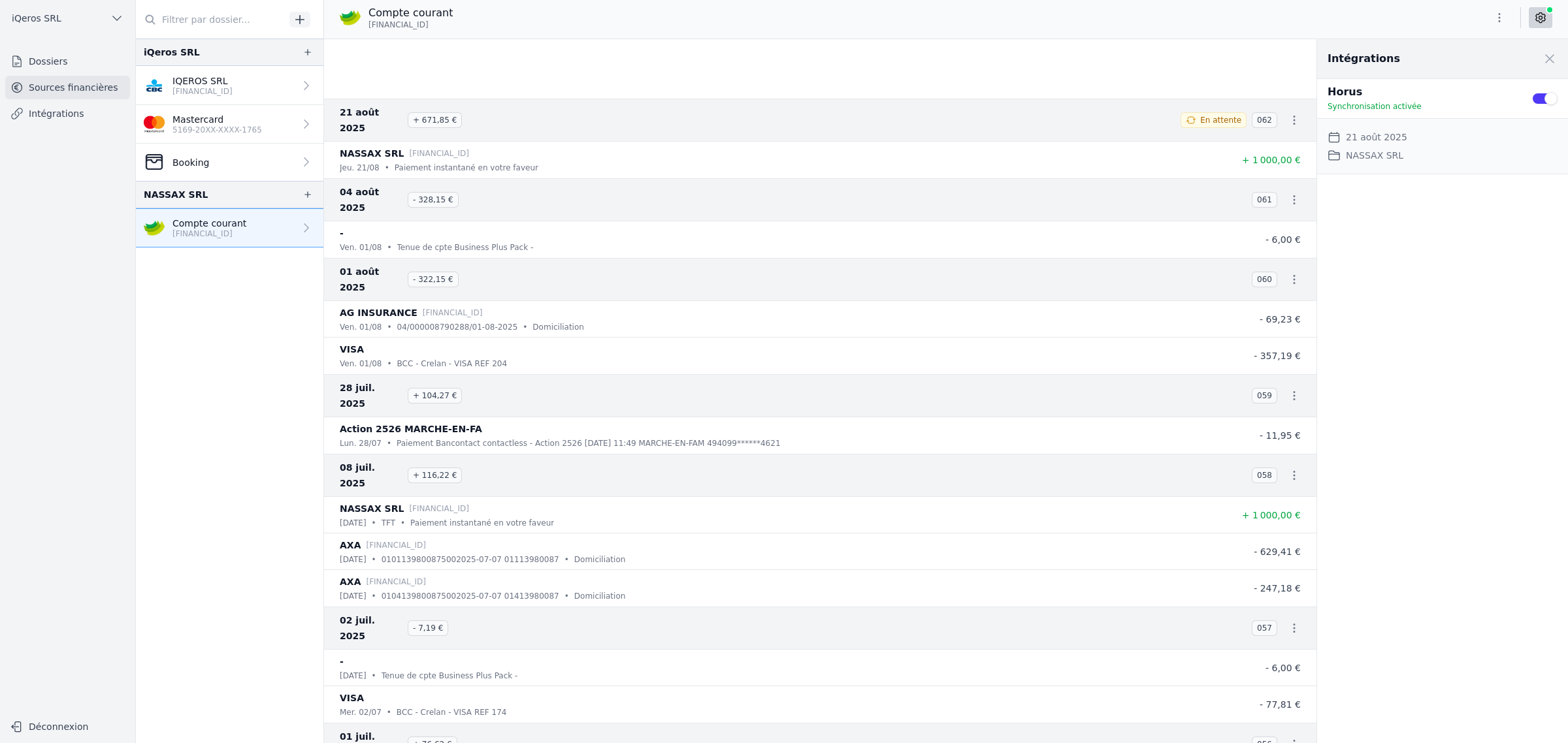
scroll to position [0, 0]
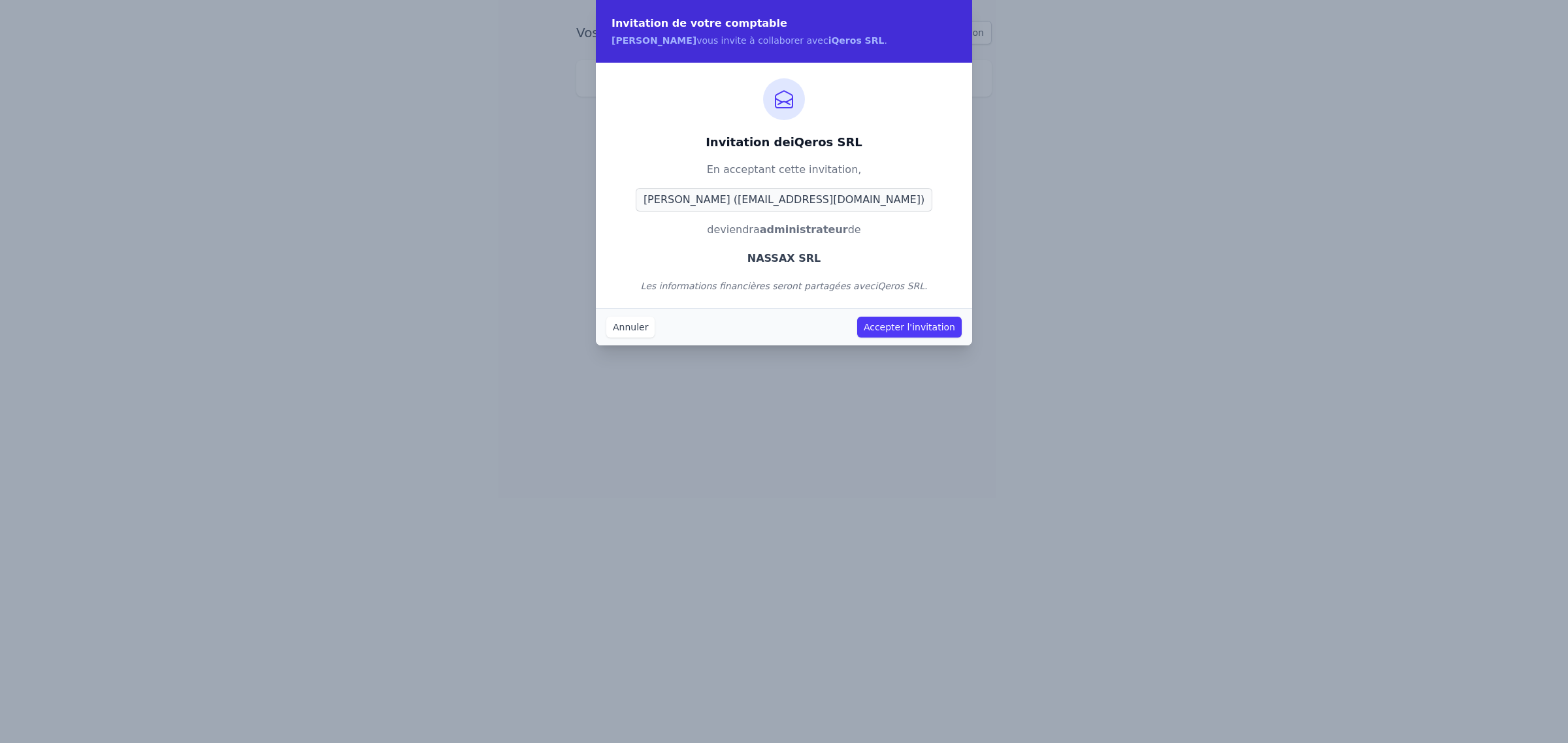
click at [927, 337] on button "Accepter l'invitation" at bounding box center [909, 326] width 104 height 21
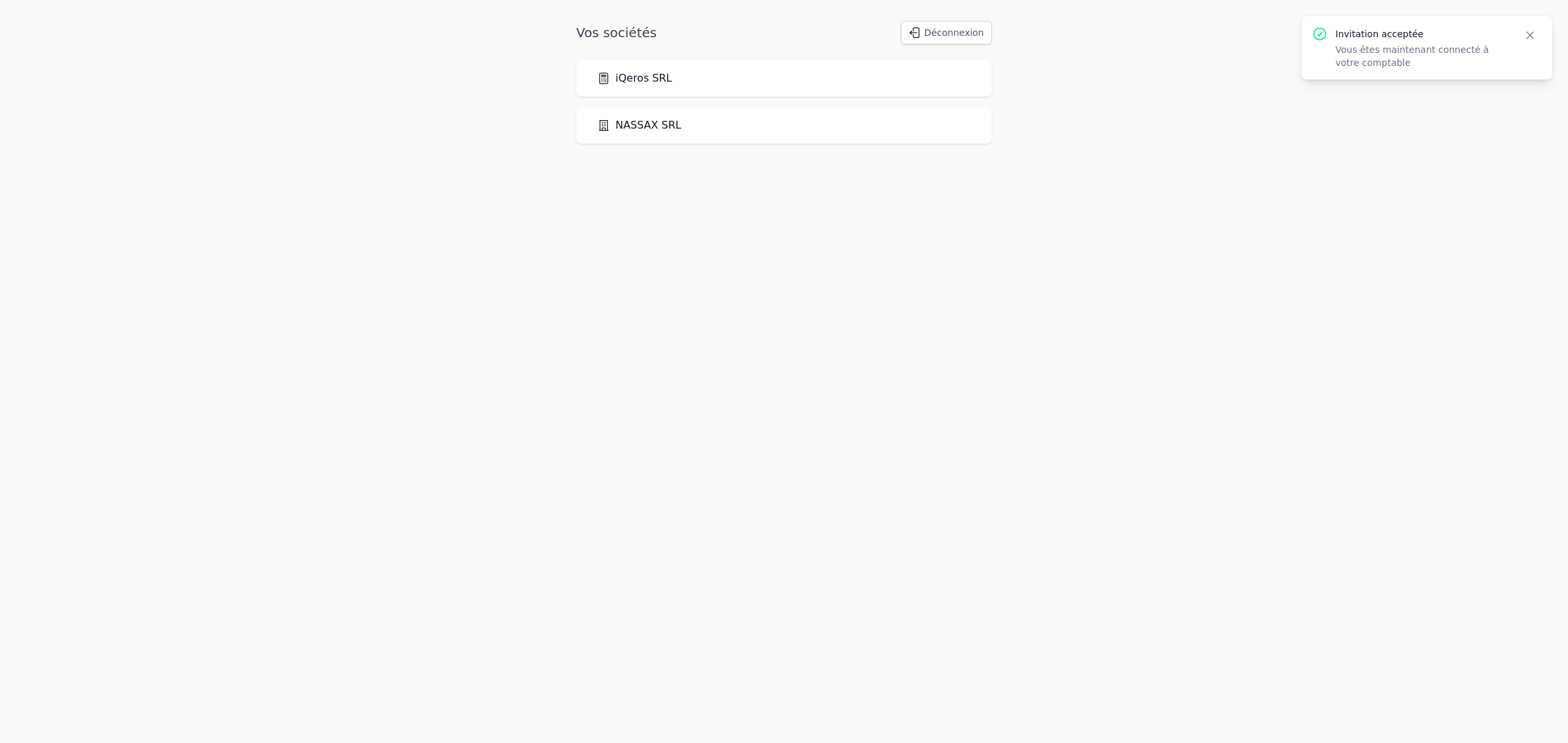
click at [646, 133] on link "NASSAX SRL" at bounding box center [639, 125] width 84 height 16
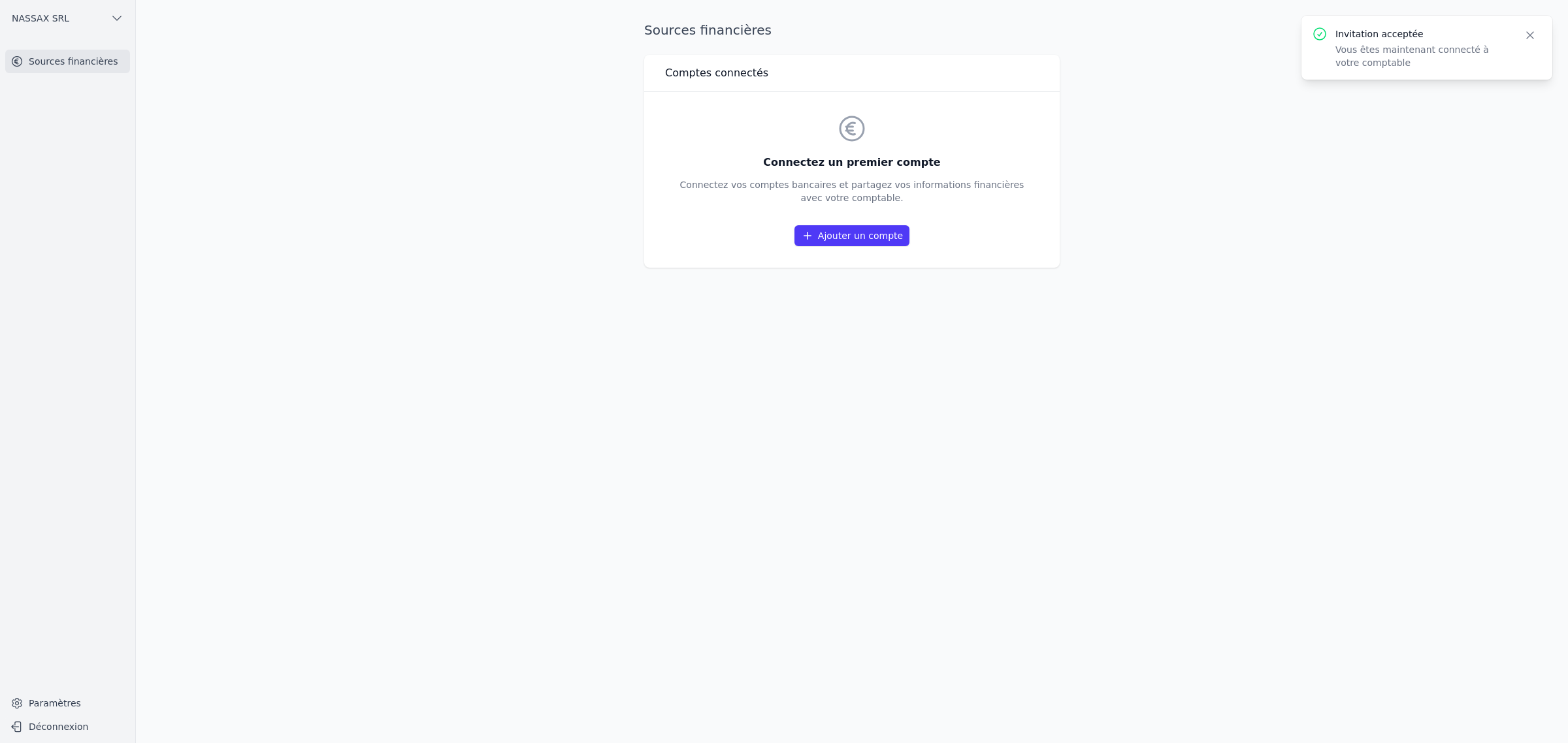
click at [845, 247] on link "Ajouter un compte" at bounding box center [852, 236] width 115 height 21
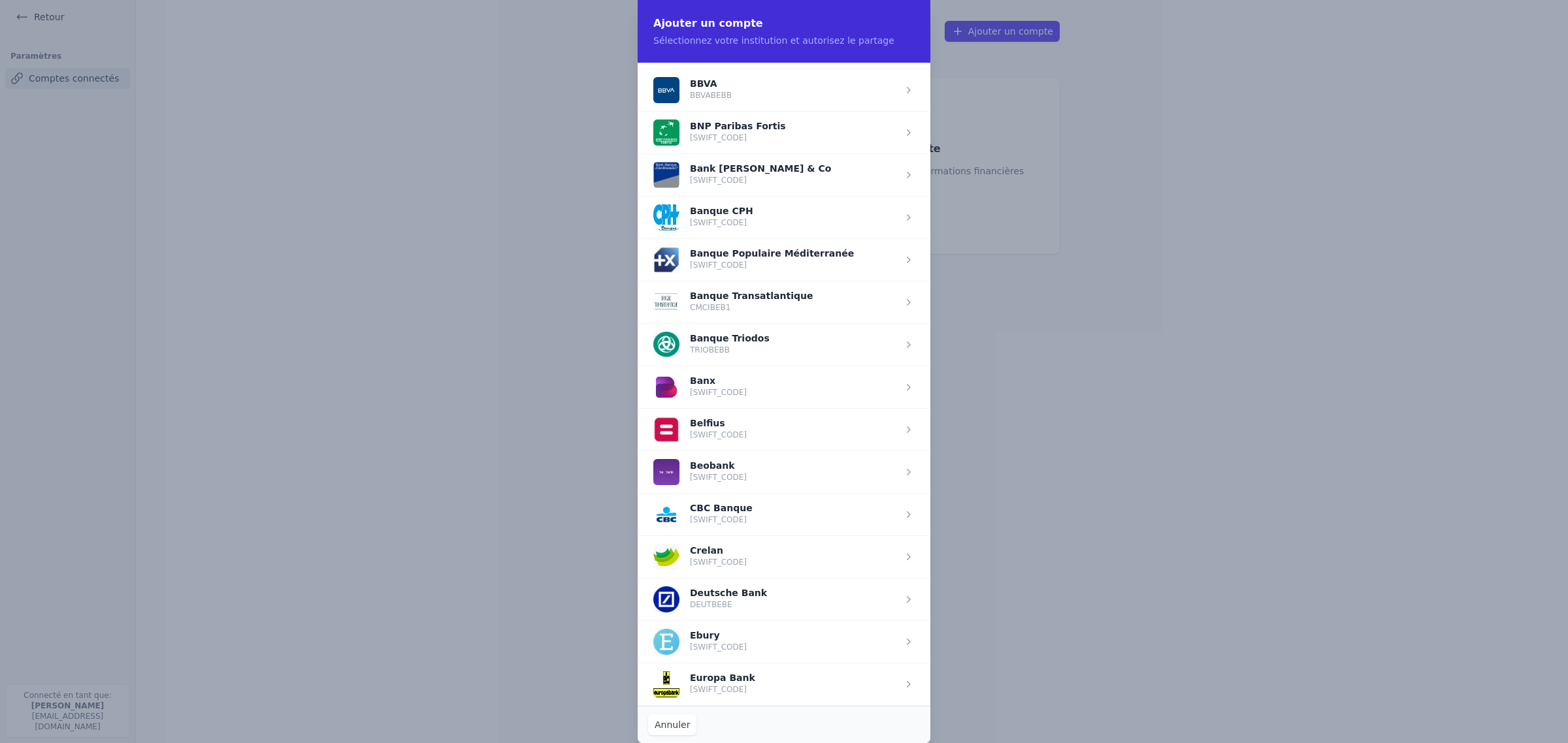
scroll to position [245, 0]
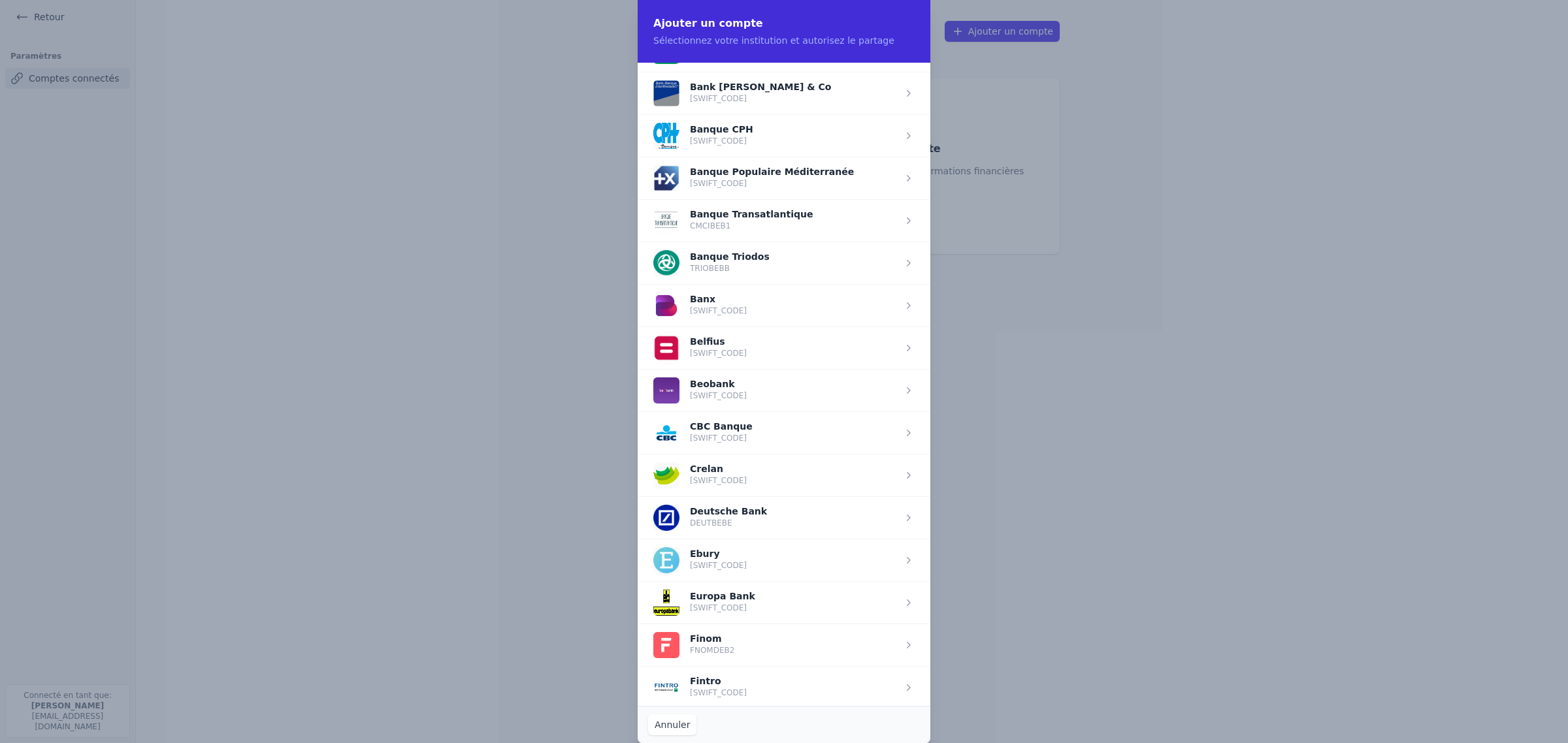
click at [772, 496] on span "button" at bounding box center [784, 475] width 293 height 42
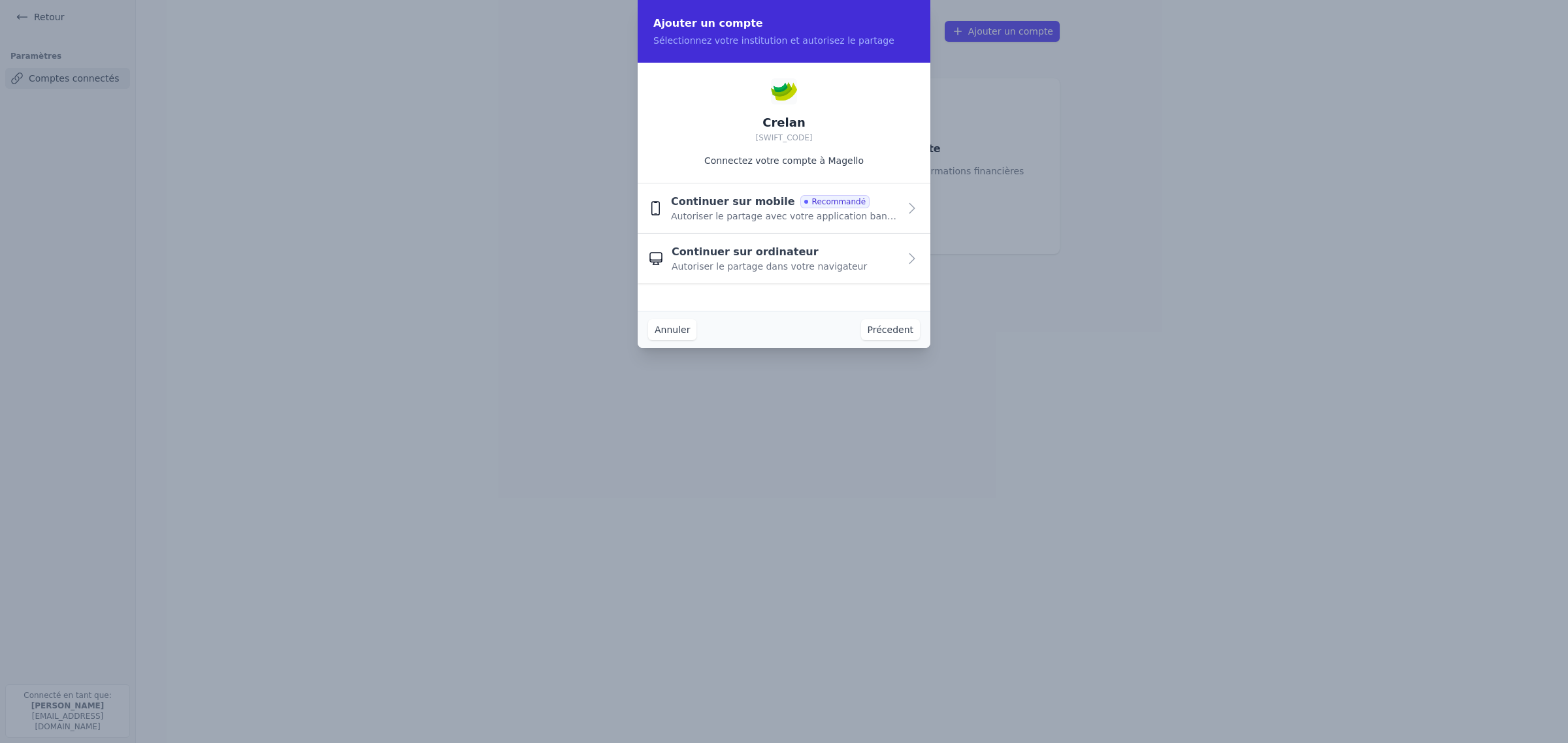
click at [769, 273] on span "Autoriser le partage dans votre navigateur" at bounding box center [769, 267] width 195 height 13
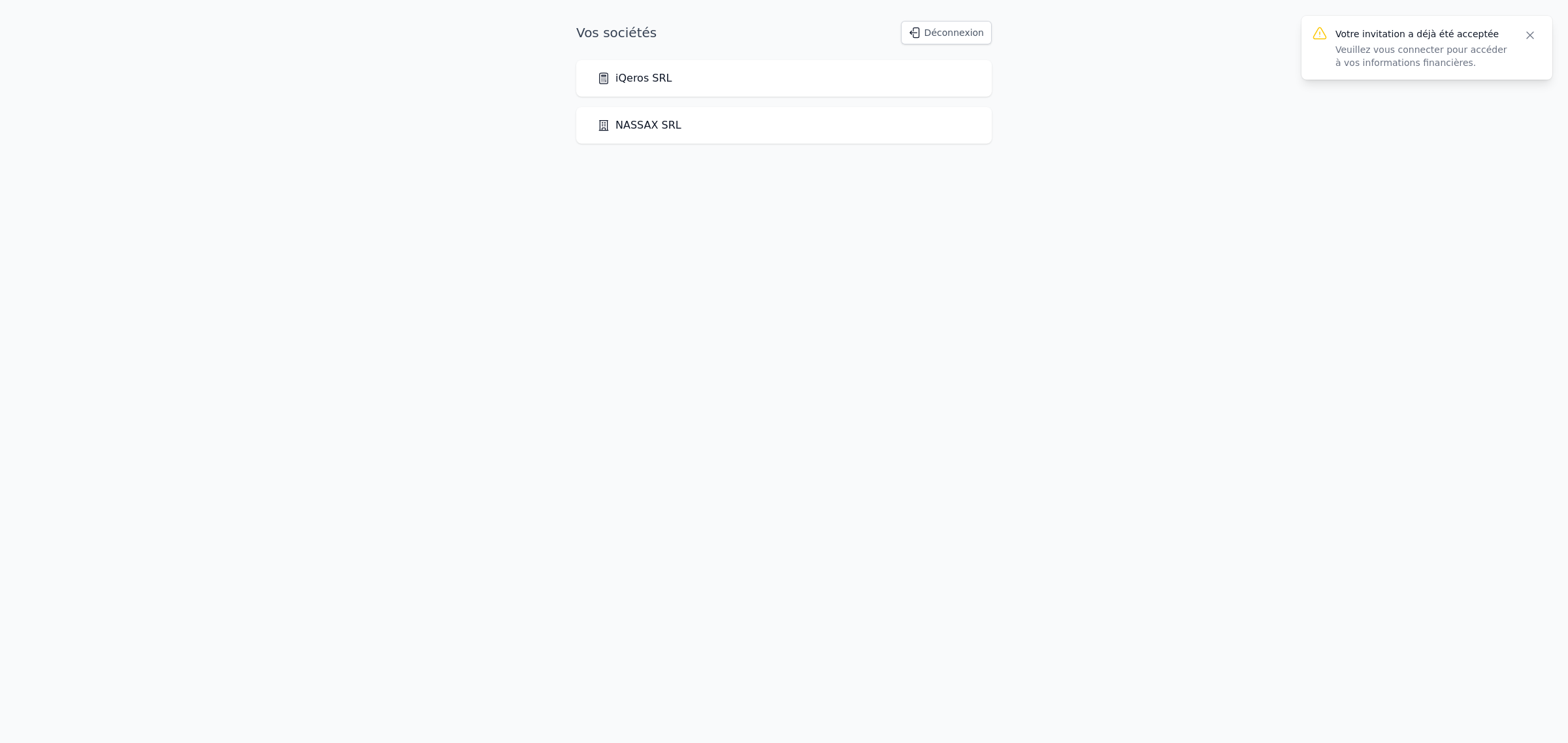
click at [651, 133] on link "NASSAX SRL" at bounding box center [639, 125] width 84 height 16
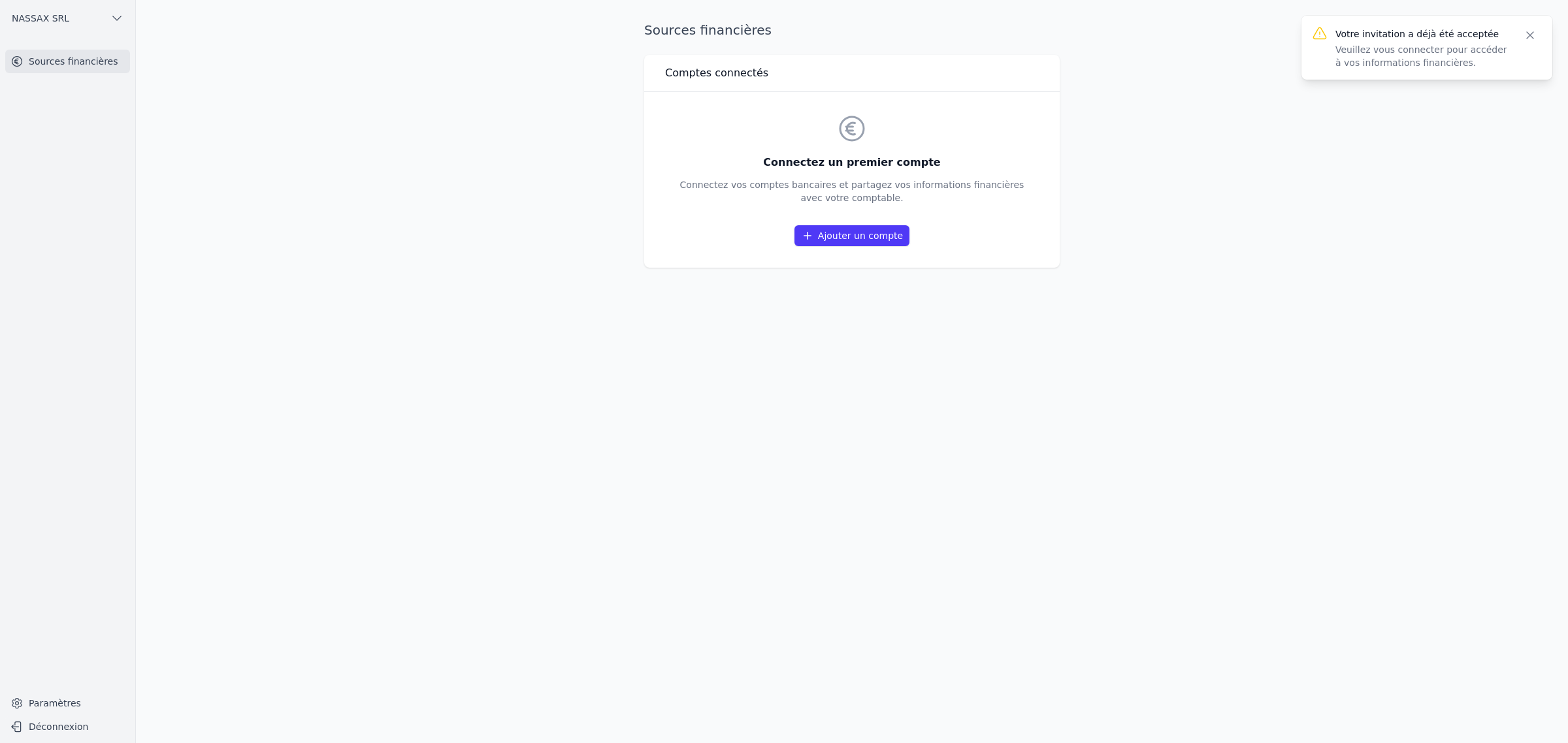
click at [869, 247] on link "Ajouter un compte" at bounding box center [852, 236] width 115 height 21
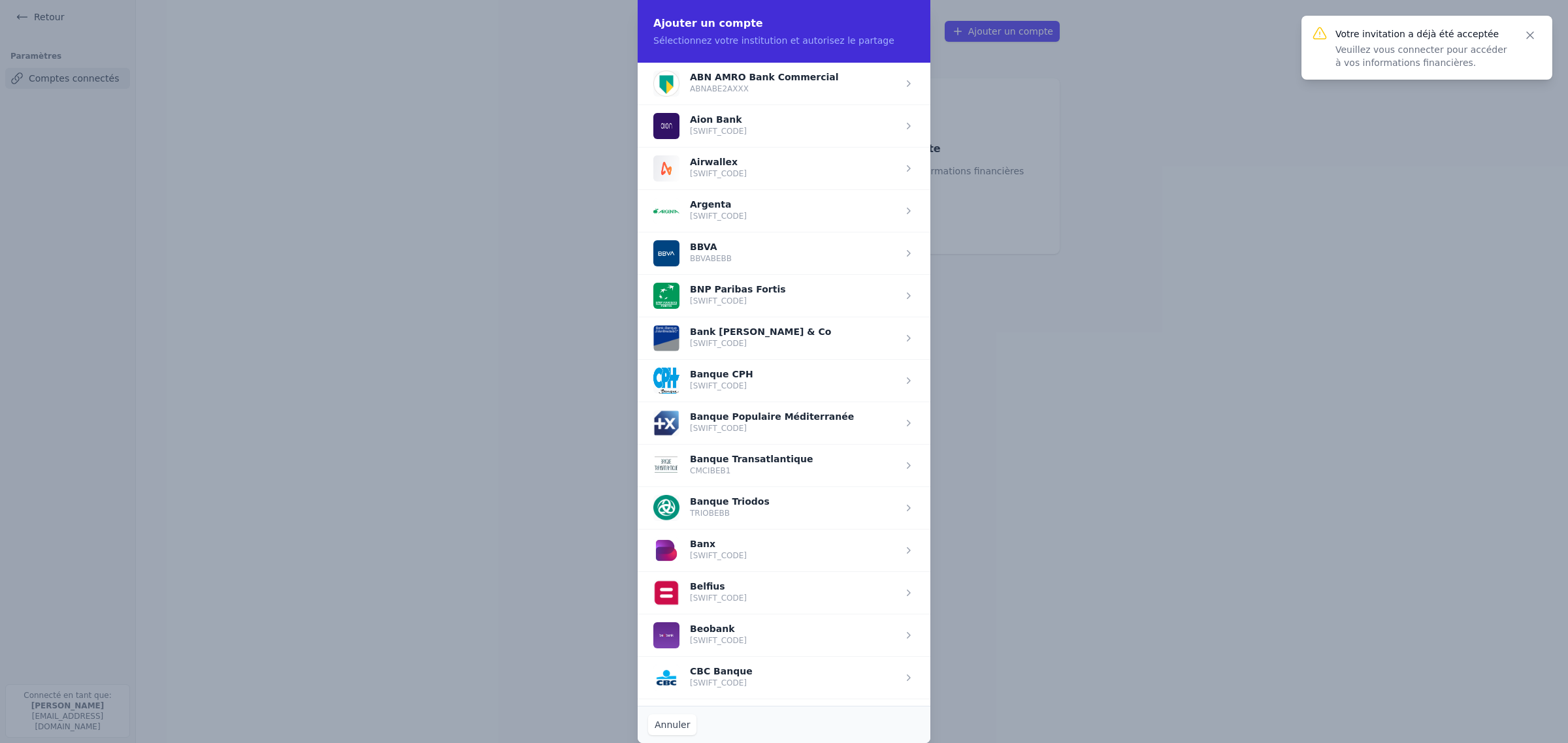
scroll to position [245, 0]
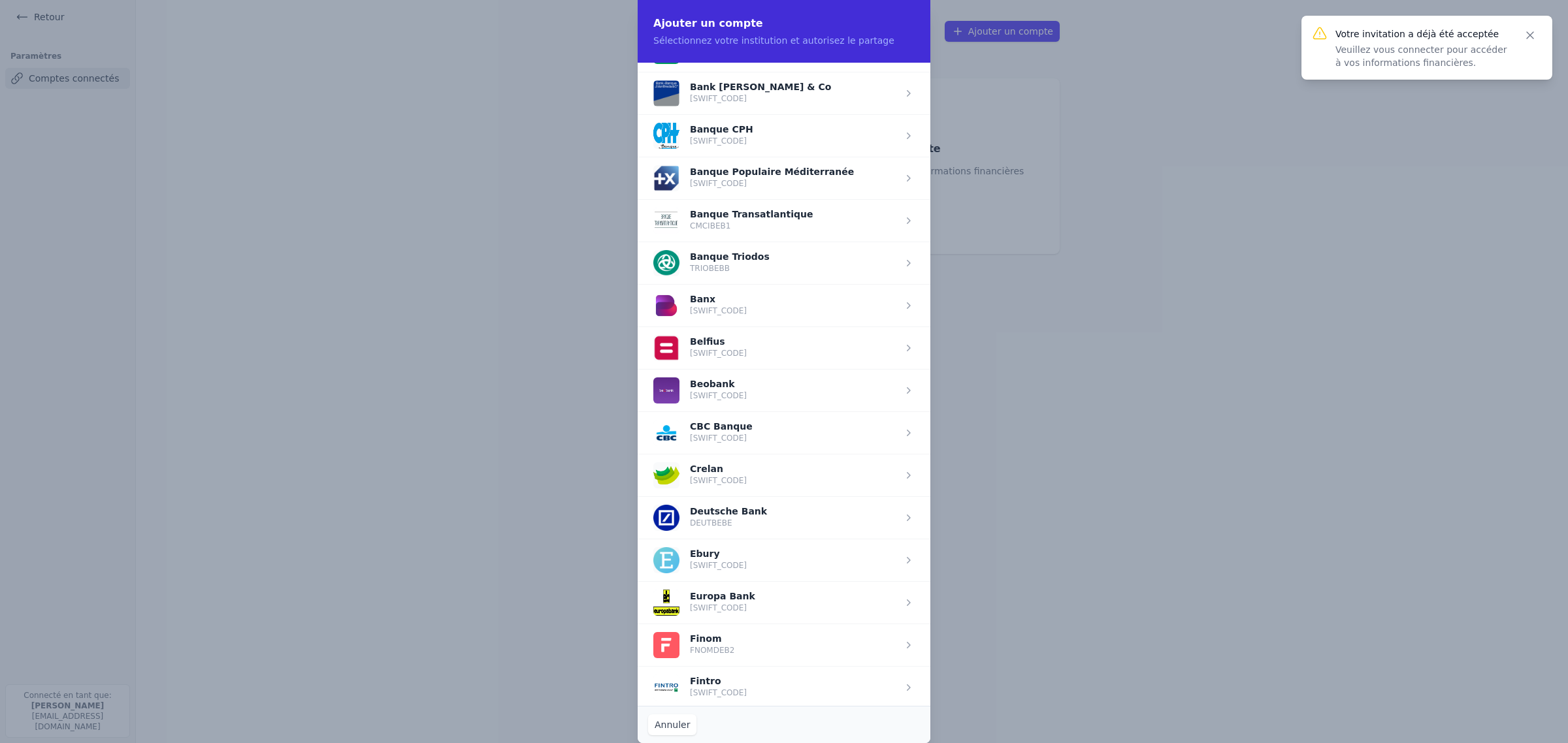
click at [753, 496] on span "button" at bounding box center [784, 475] width 293 height 42
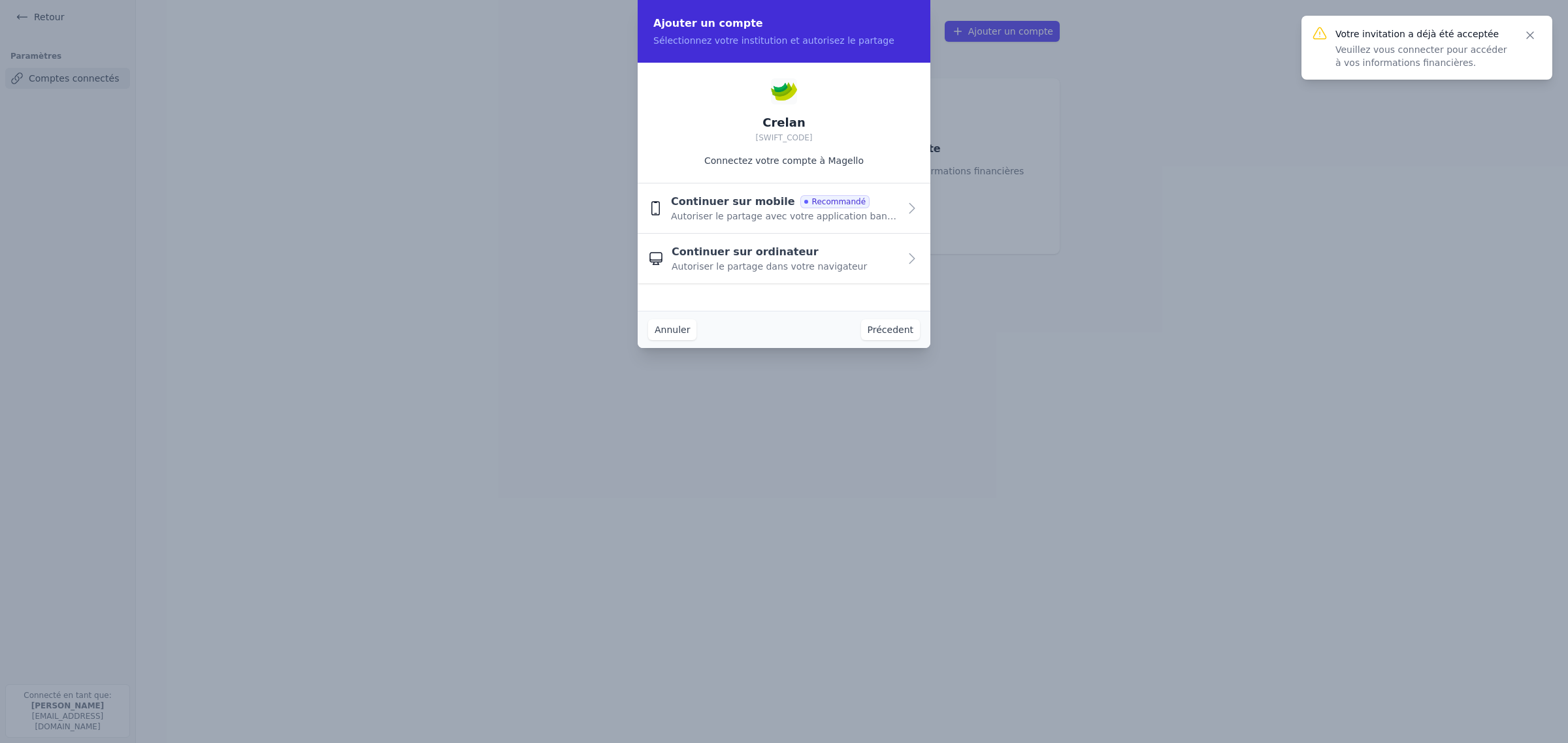
click at [800, 209] on span "Recommandé" at bounding box center [835, 202] width 69 height 13
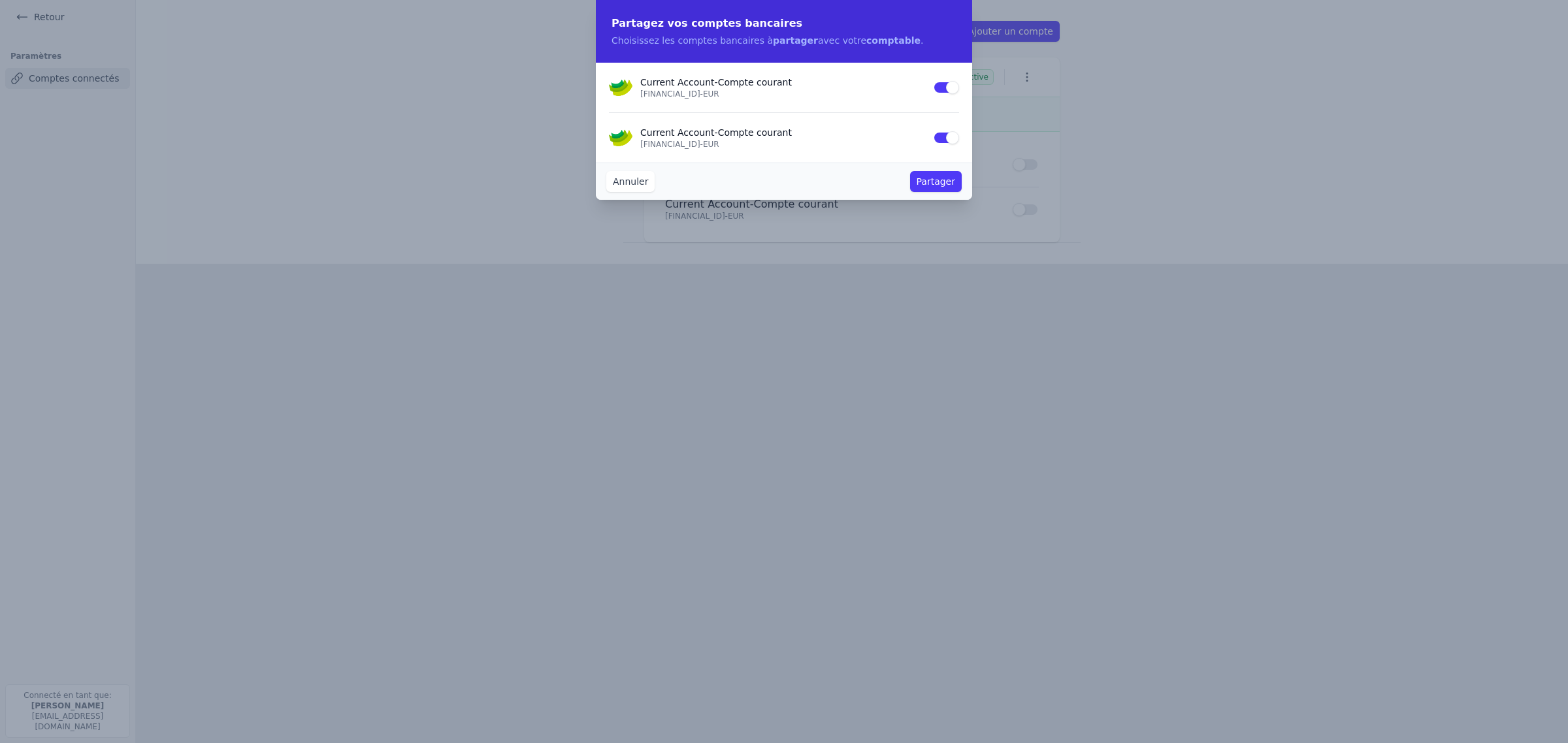
click at [958, 192] on button "Partager" at bounding box center [935, 181] width 51 height 21
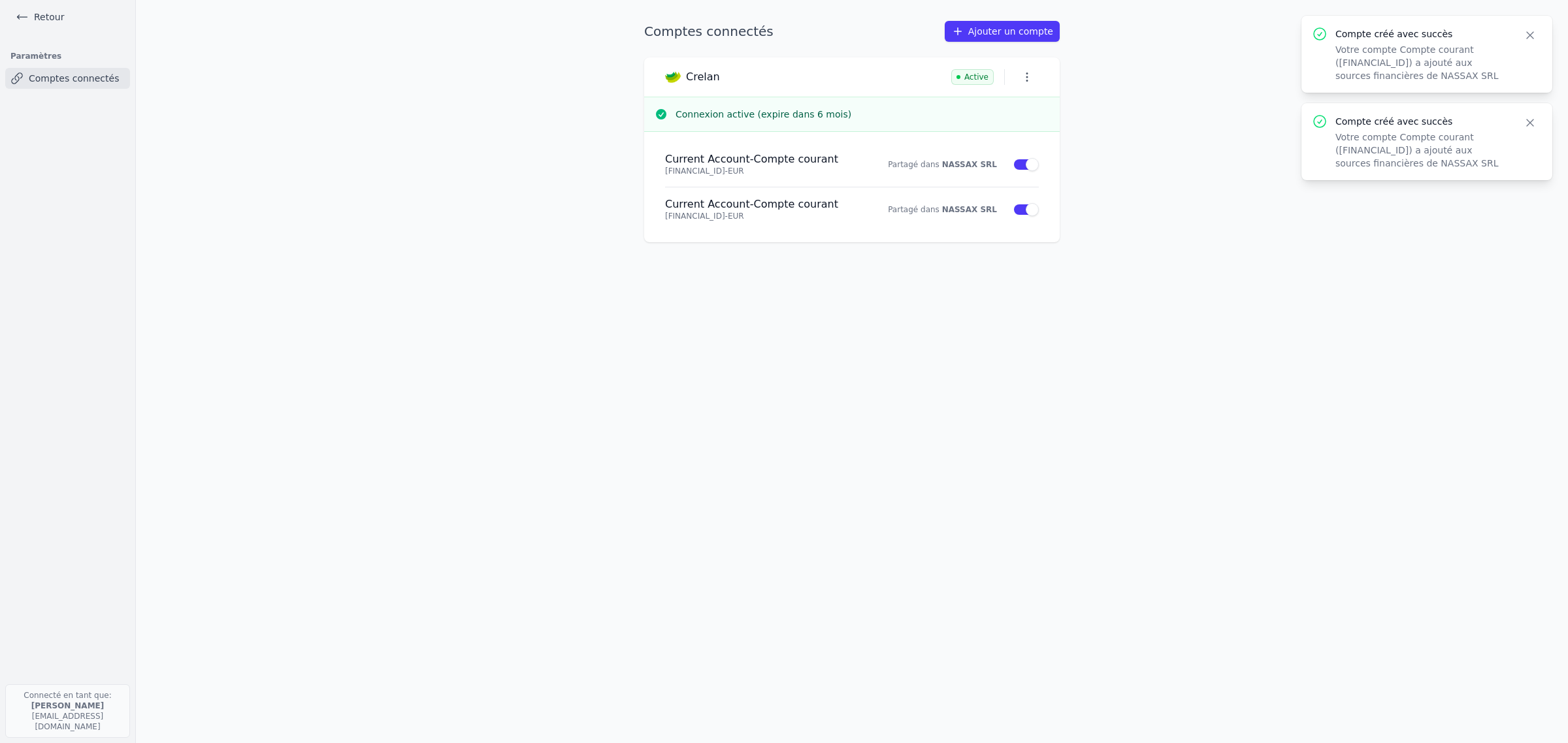
click at [1528, 40] on icon "button" at bounding box center [1530, 35] width 13 height 13
click at [34, 19] on link "Retour" at bounding box center [40, 17] width 59 height 19
